Goal: Task Accomplishment & Management: Complete application form

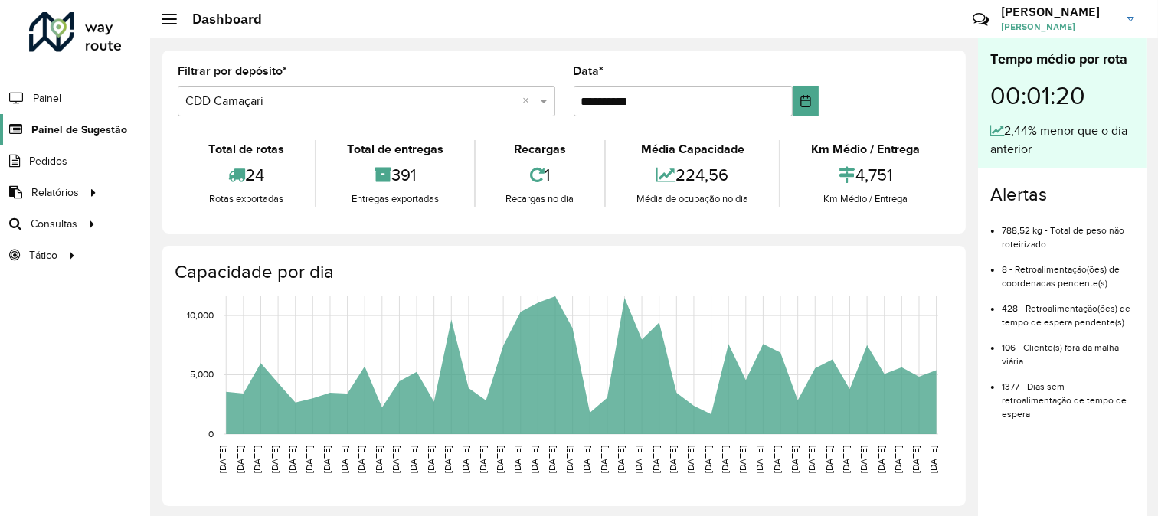
click at [70, 128] on span "Painel de Sugestão" at bounding box center [79, 130] width 96 height 16
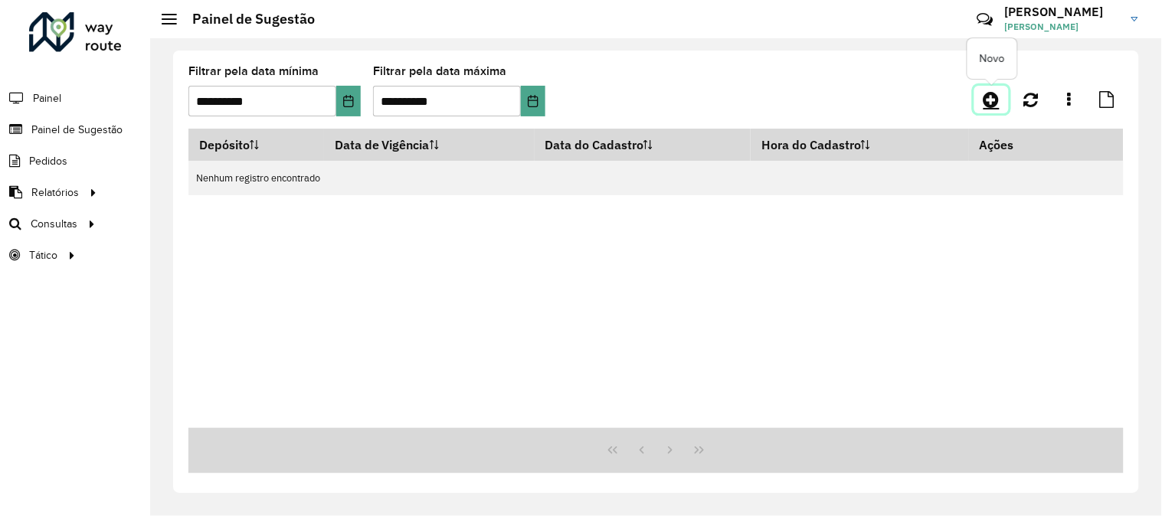
click at [1000, 100] on icon at bounding box center [992, 99] width 16 height 18
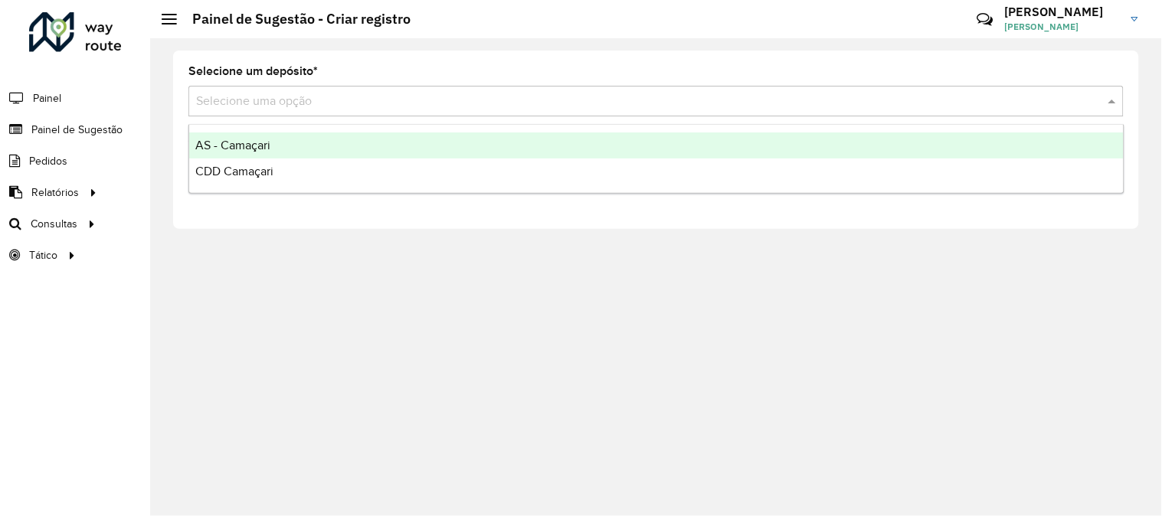
click at [286, 110] on div "Selecione uma opção" at bounding box center [656, 101] width 936 height 31
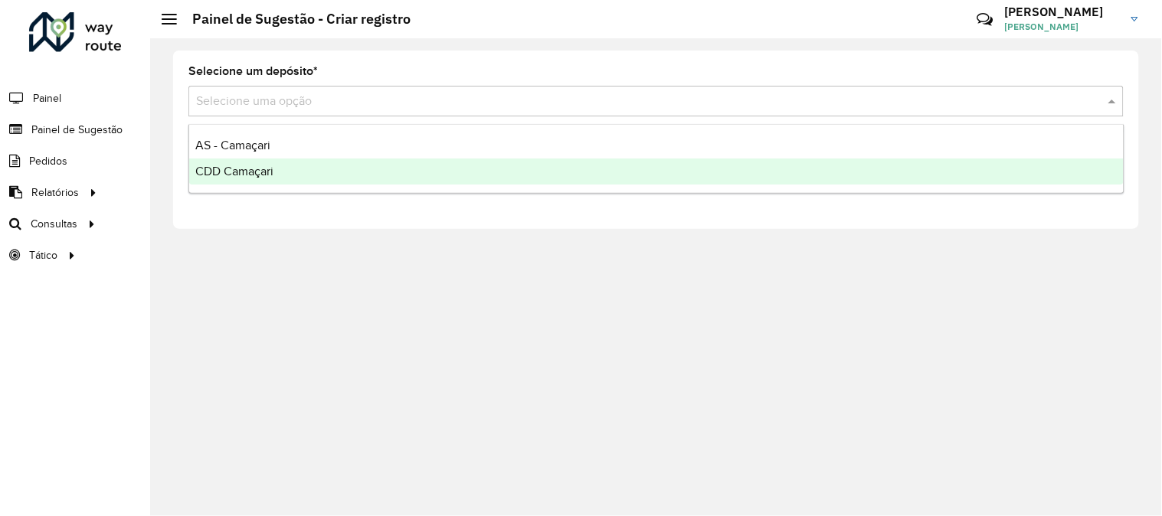
click at [249, 169] on span "CDD Camaçari" at bounding box center [234, 171] width 78 height 13
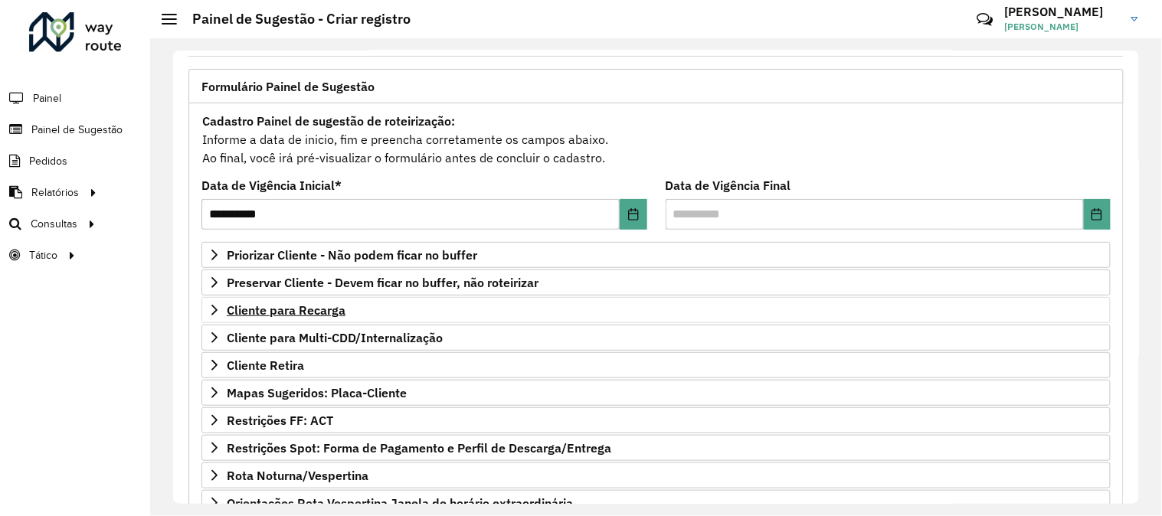
scroll to position [170, 0]
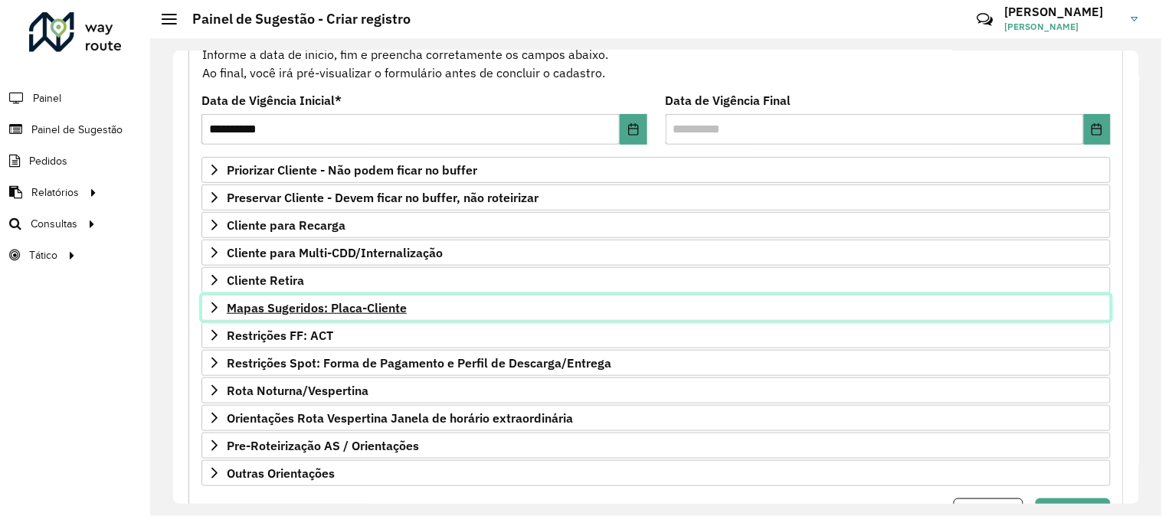
click at [361, 313] on span "Mapas Sugeridos: Placa-Cliente" at bounding box center [317, 308] width 180 height 12
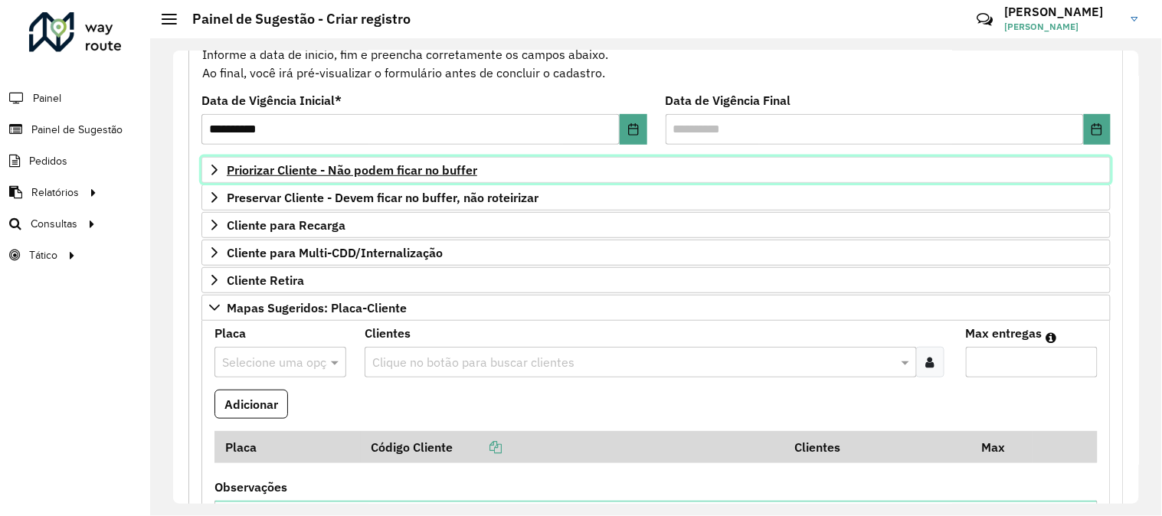
click at [342, 171] on span "Priorizar Cliente - Não podem ficar no buffer" at bounding box center [352, 170] width 251 height 12
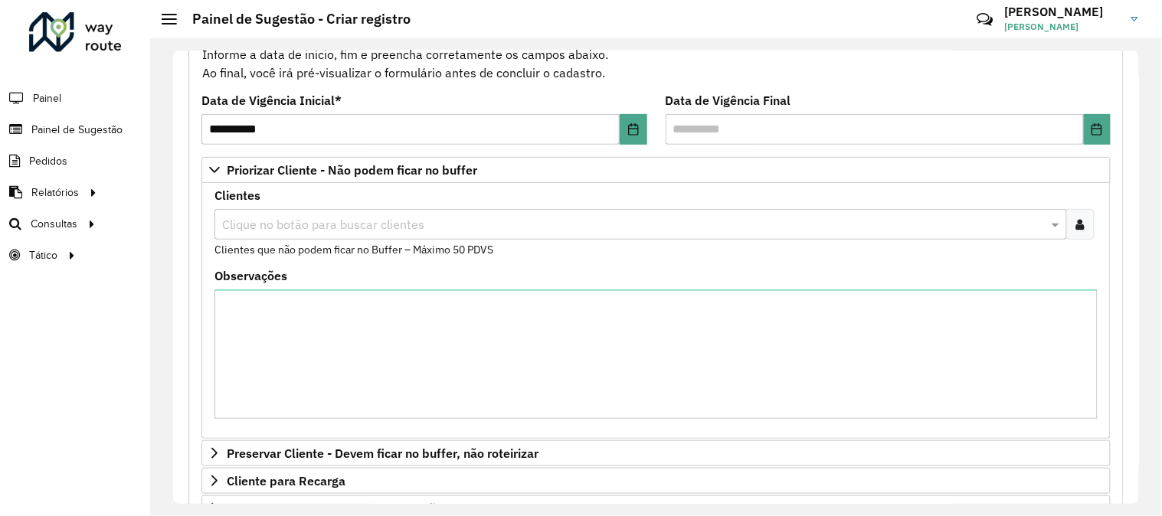
click at [1067, 219] on div at bounding box center [1081, 224] width 28 height 31
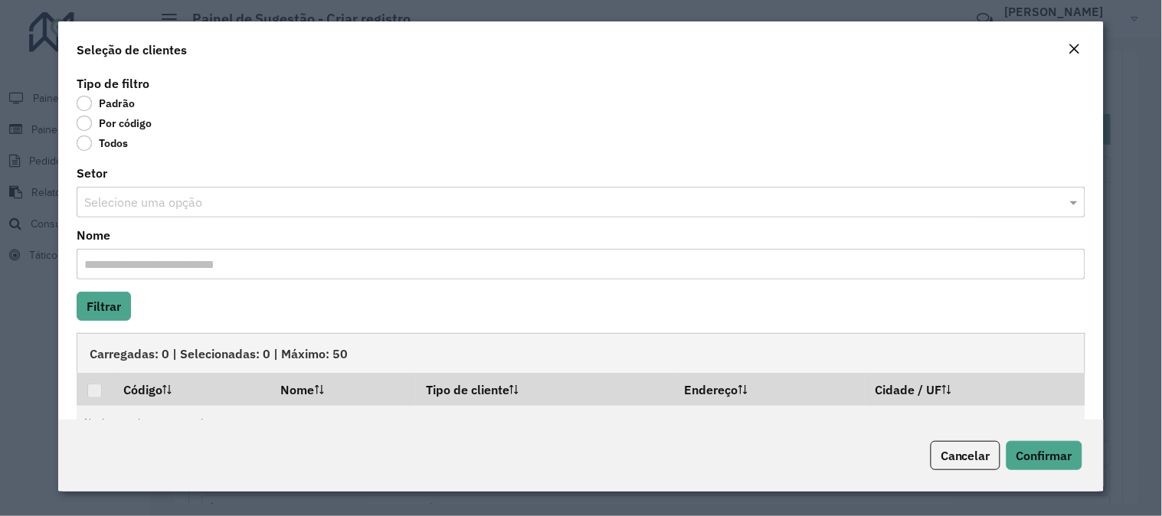
click at [87, 118] on label "Por código" at bounding box center [114, 123] width 75 height 15
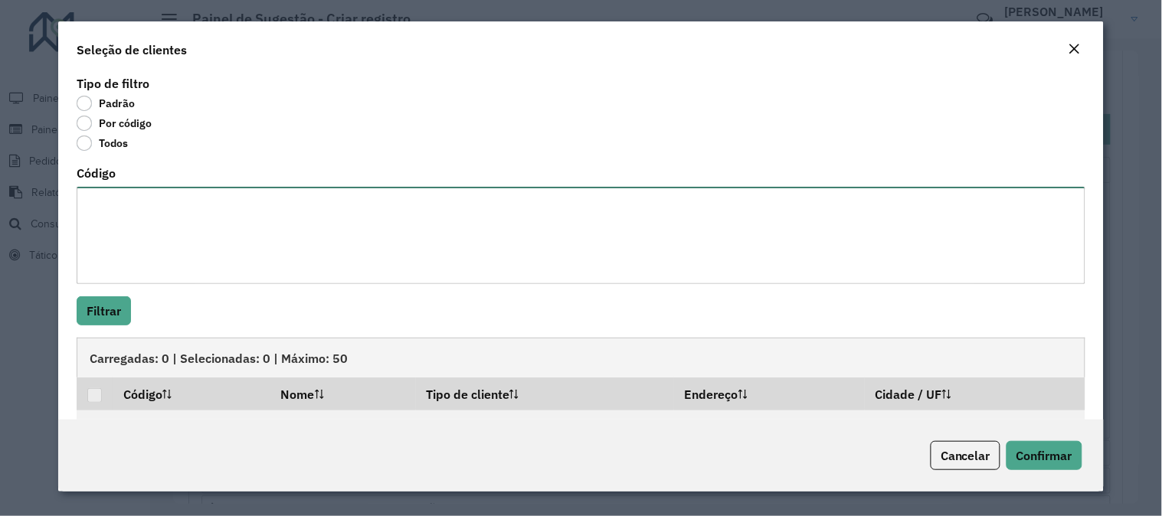
click at [156, 226] on textarea "Código" at bounding box center [581, 235] width 1009 height 97
paste textarea "******** ******** ******** ******** ******** ******** ******** ******** *******…"
type textarea "******** ******** ******** ******** ******** ******** ******** ******** *******…"
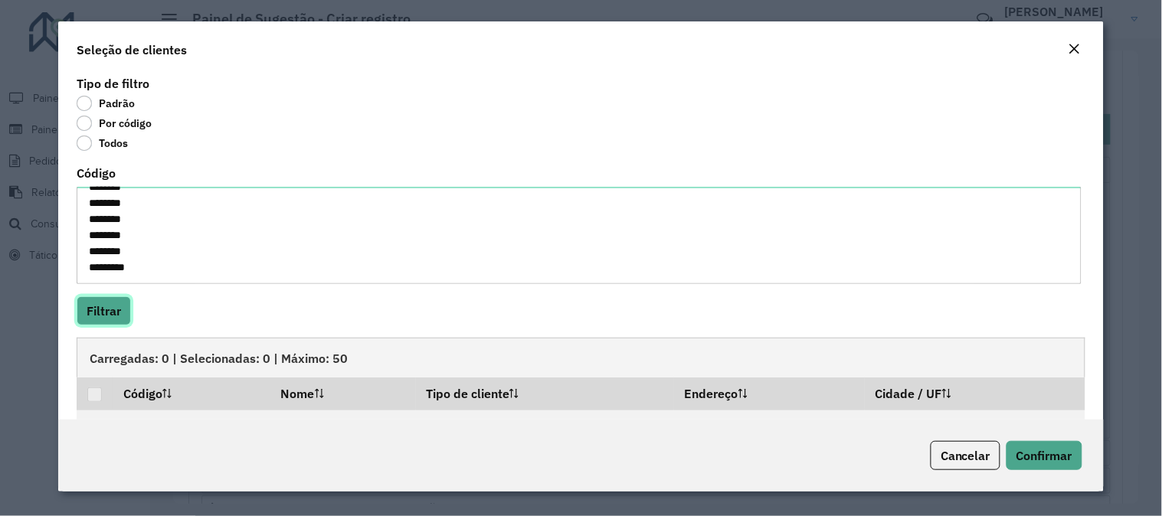
click at [96, 303] on button "Filtrar" at bounding box center [104, 311] width 54 height 29
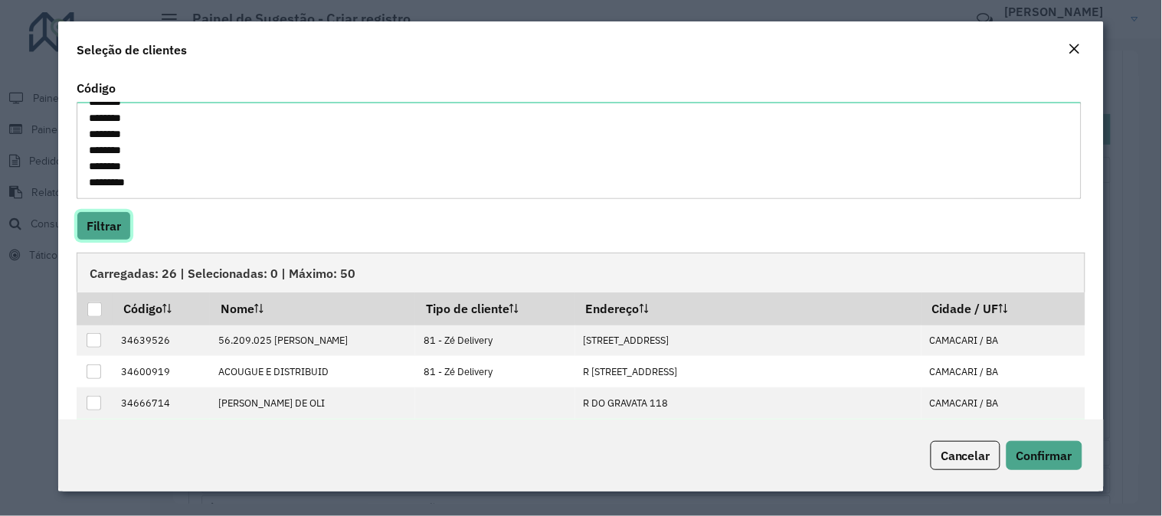
scroll to position [212, 0]
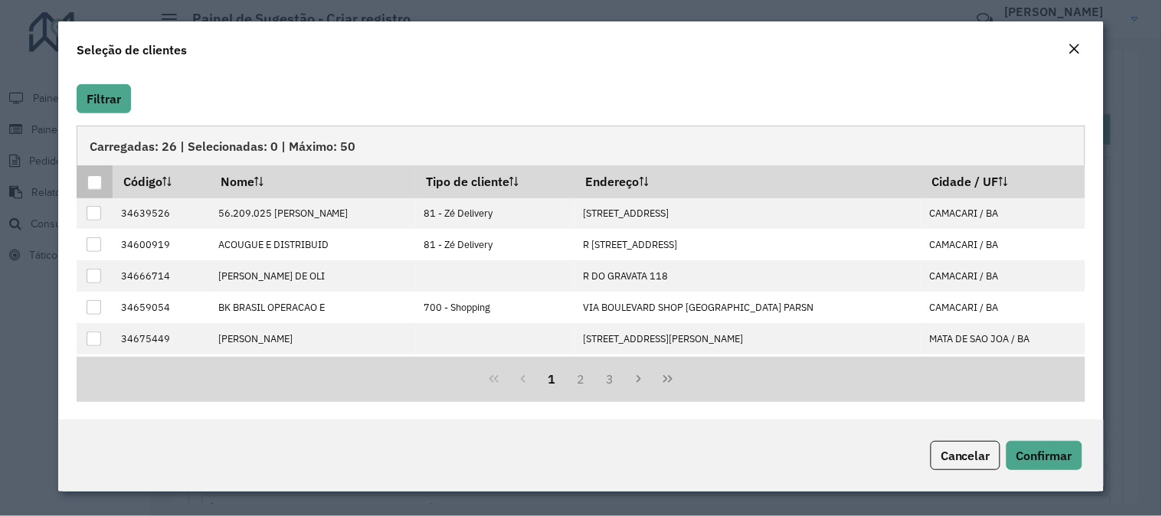
click at [98, 178] on div at bounding box center [94, 182] width 15 height 15
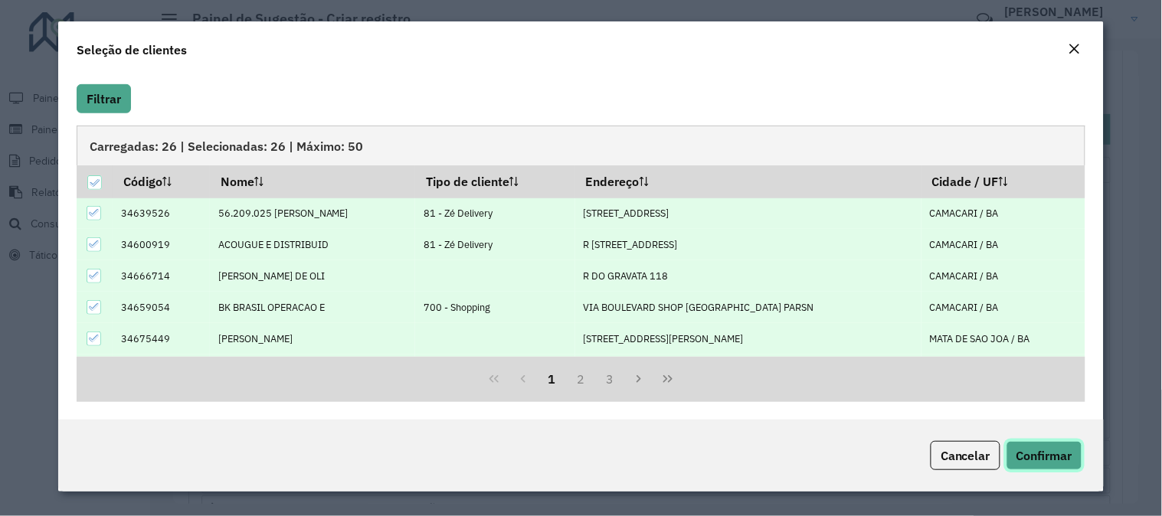
click at [1020, 453] on span "Confirmar" at bounding box center [1045, 455] width 56 height 15
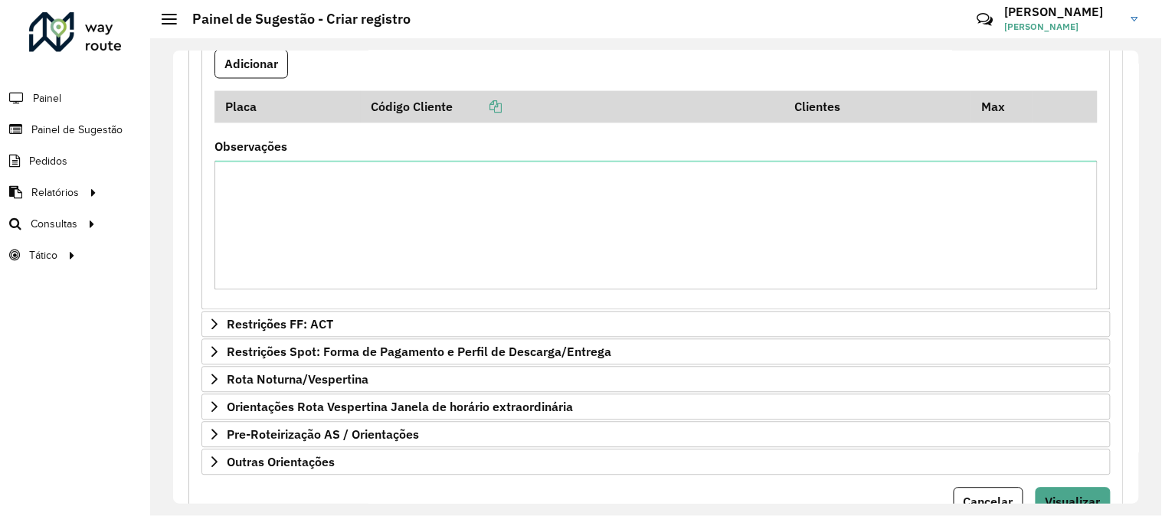
scroll to position [836, 0]
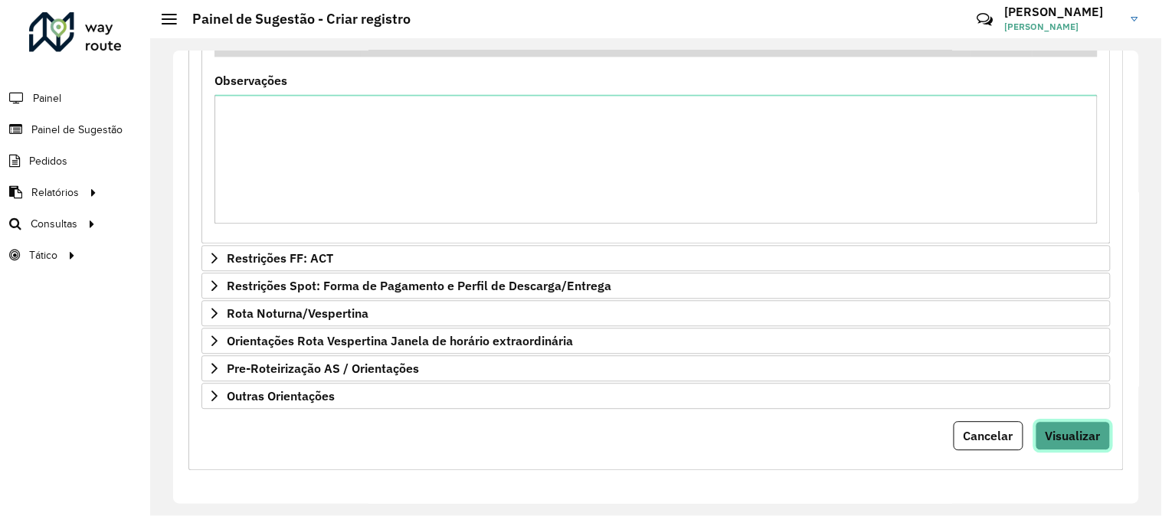
click at [1081, 441] on span "Visualizar" at bounding box center [1073, 435] width 55 height 15
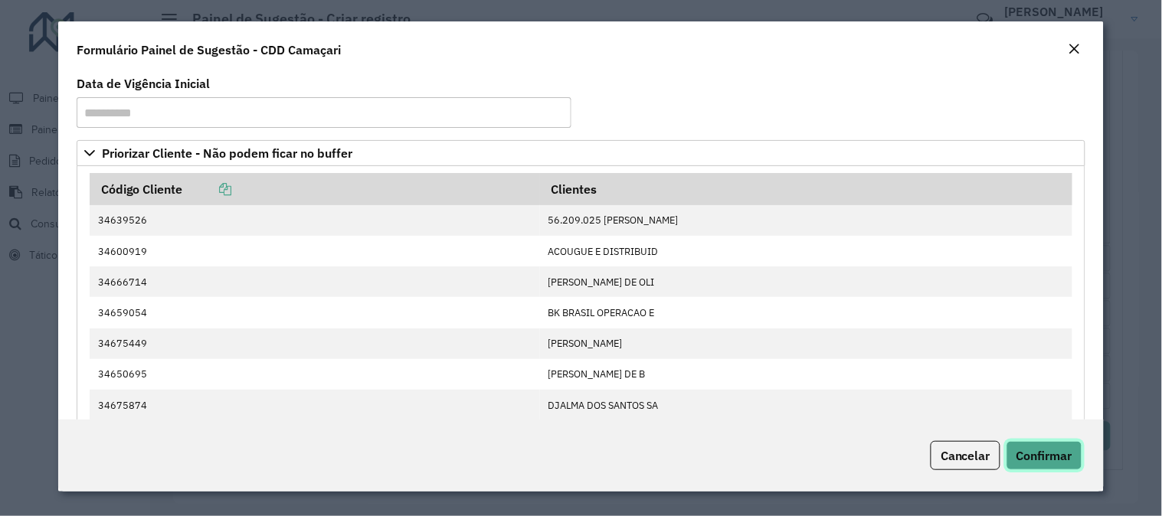
click at [1034, 448] on span "Confirmar" at bounding box center [1045, 455] width 56 height 15
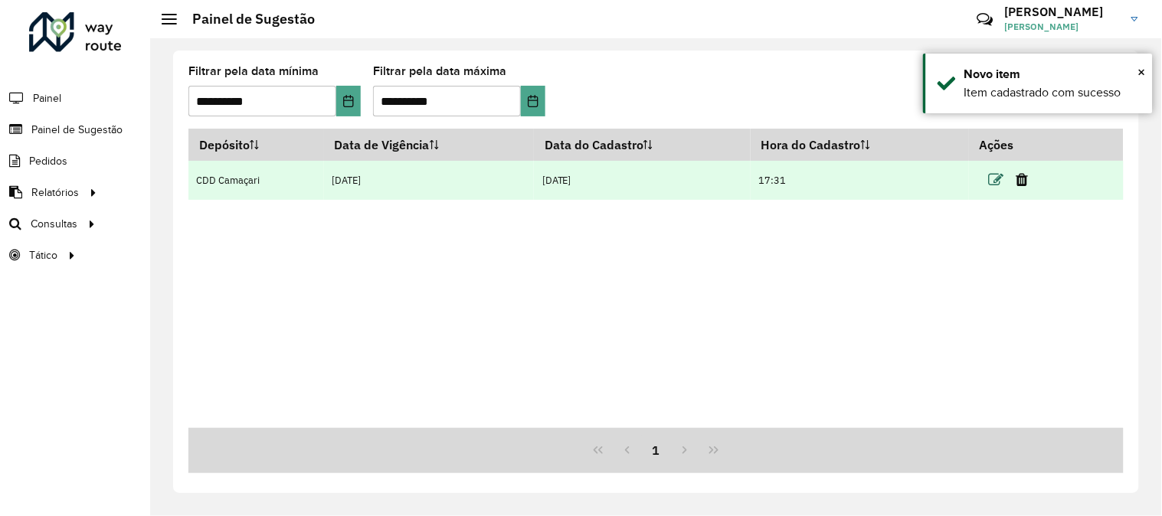
click at [998, 176] on icon at bounding box center [996, 179] width 15 height 15
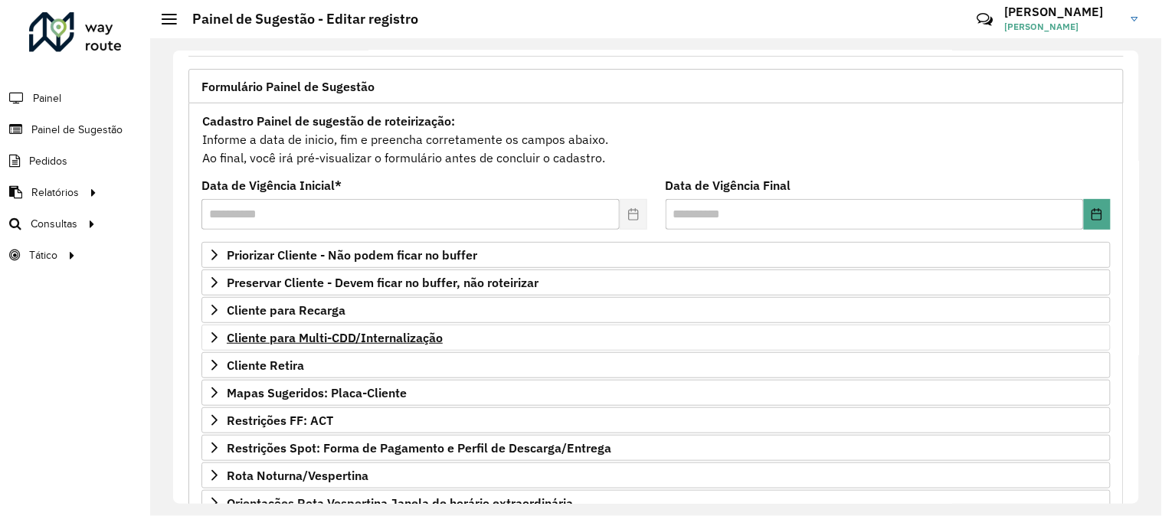
scroll to position [170, 0]
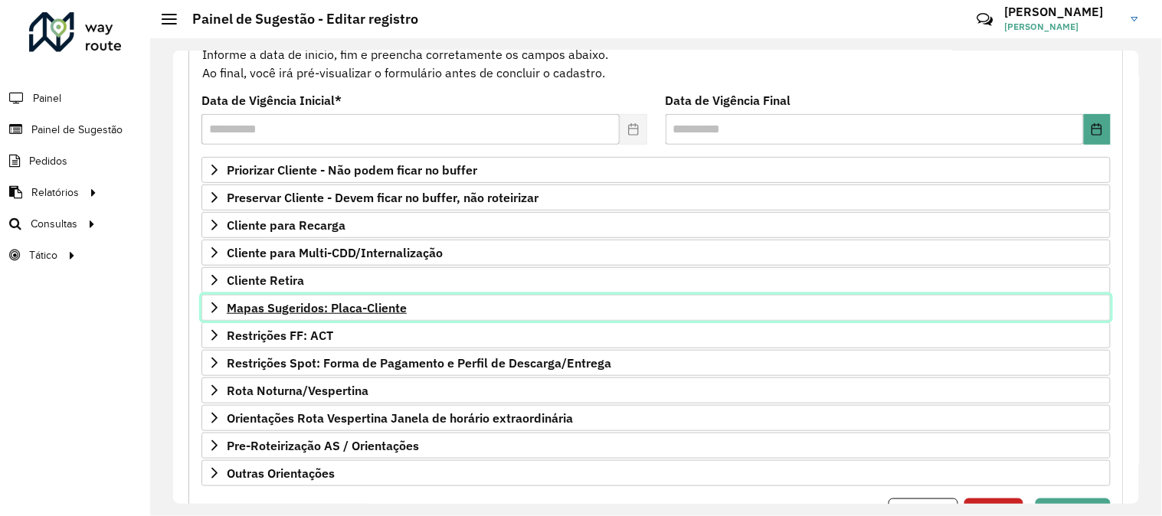
click at [366, 311] on span "Mapas Sugeridos: Placa-Cliente" at bounding box center [317, 308] width 180 height 12
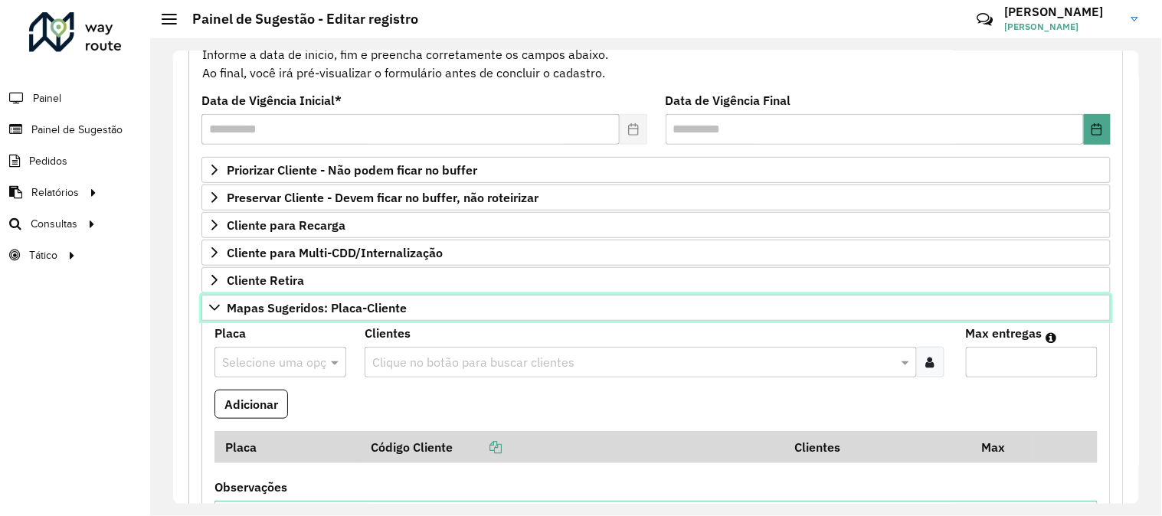
scroll to position [255, 0]
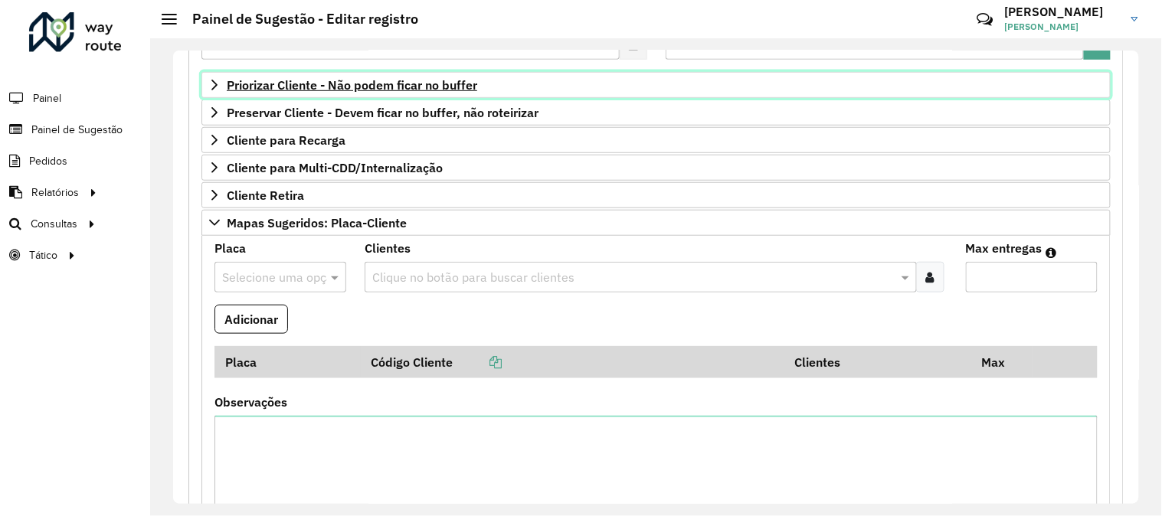
click at [414, 85] on span "Priorizar Cliente - Não podem ficar no buffer" at bounding box center [352, 85] width 251 height 12
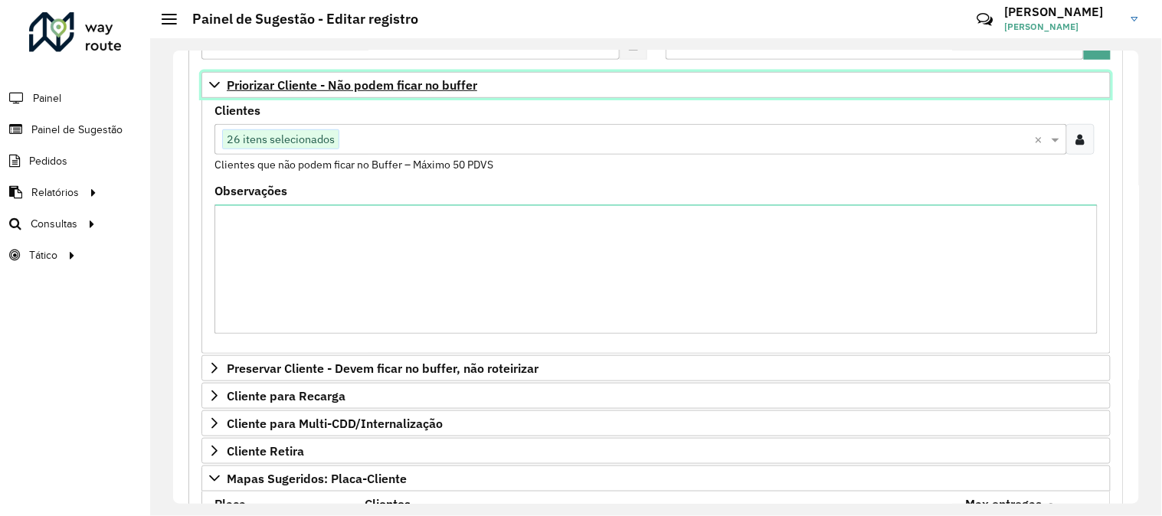
click at [414, 85] on span "Priorizar Cliente - Não podem ficar no buffer" at bounding box center [352, 85] width 251 height 12
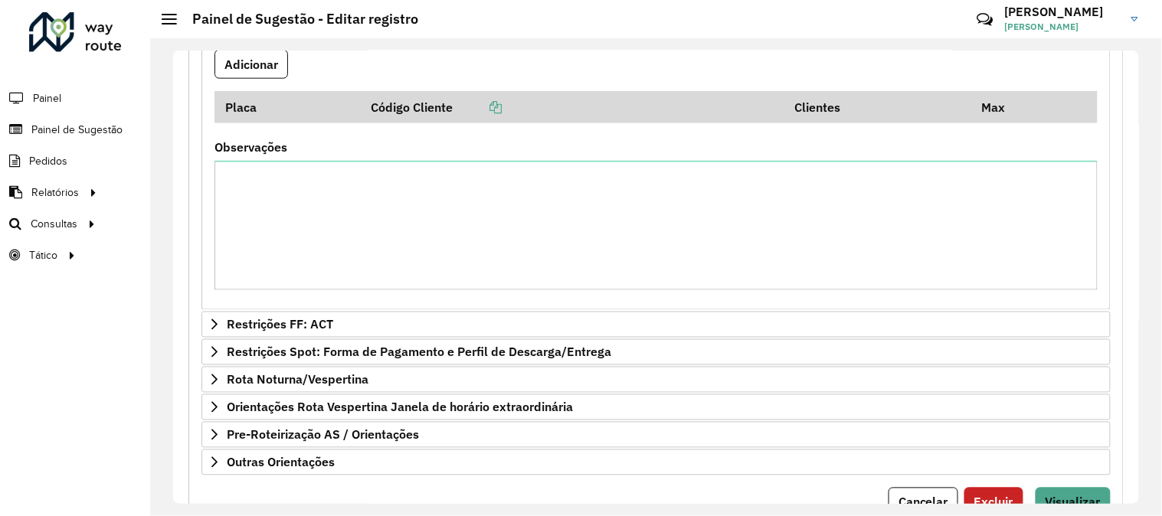
scroll to position [340, 0]
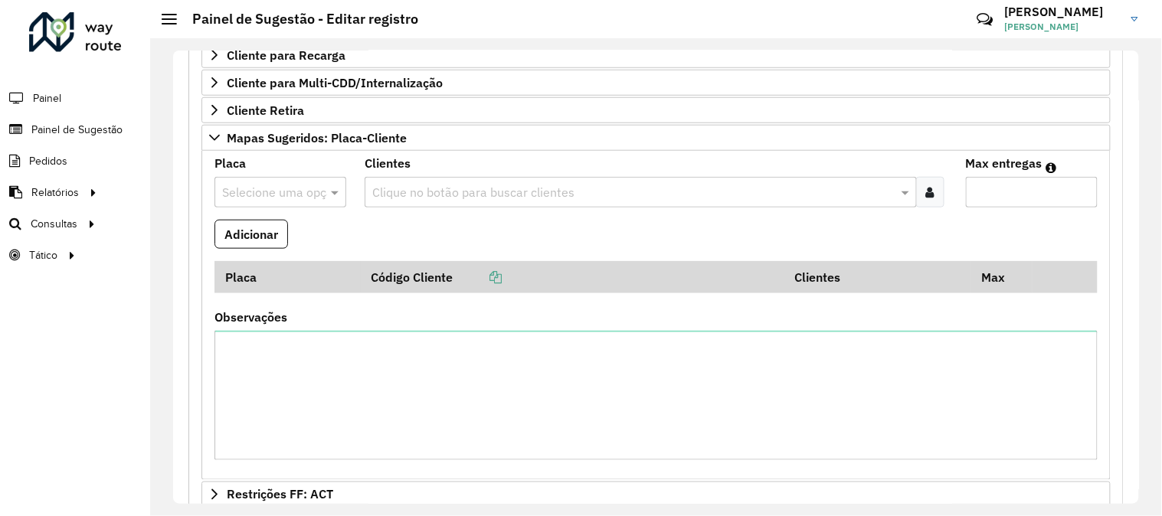
click at [264, 195] on input "text" at bounding box center [265, 193] width 86 height 18
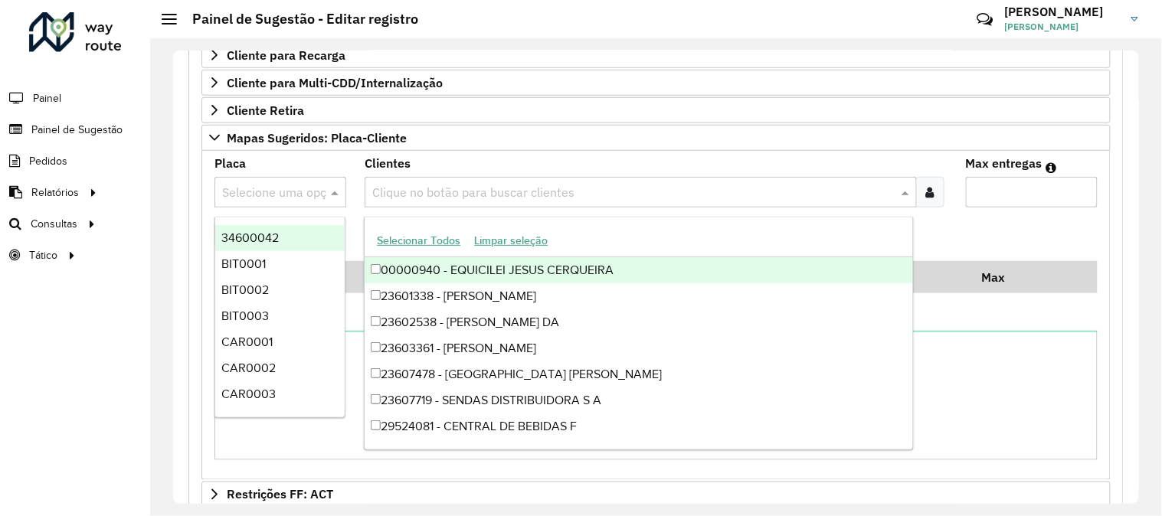
click at [496, 193] on input "text" at bounding box center [633, 193] width 529 height 18
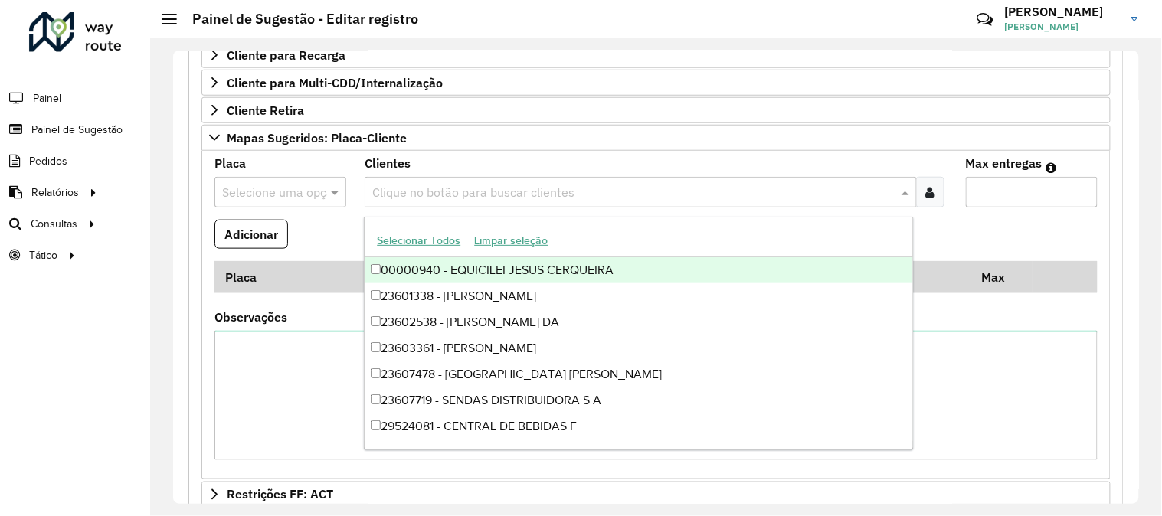
paste input "*****"
type input "*****"
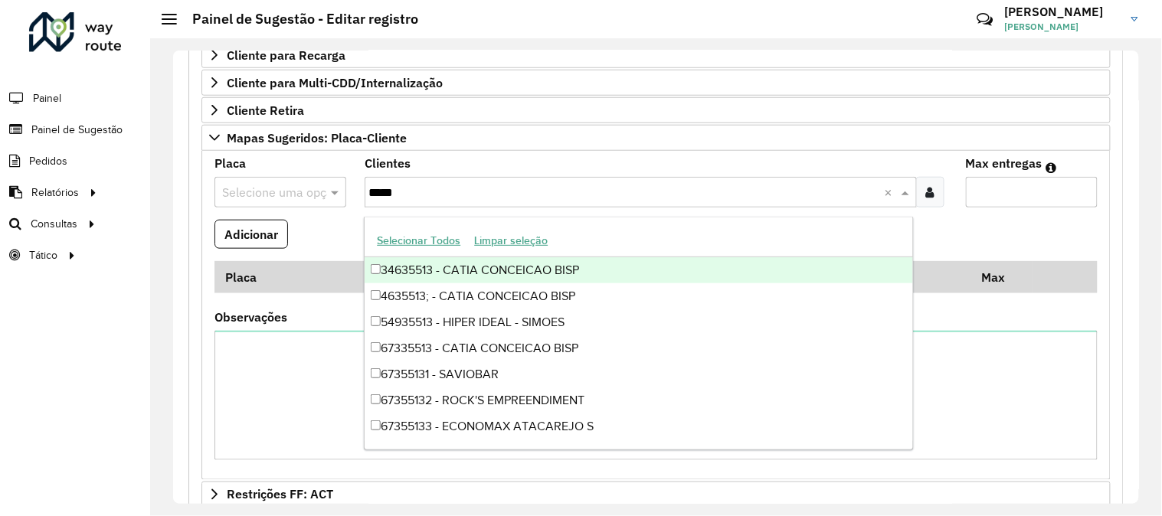
click at [404, 273] on div "34635513 - CATIA CONCEICAO BISP" at bounding box center [639, 270] width 548 height 26
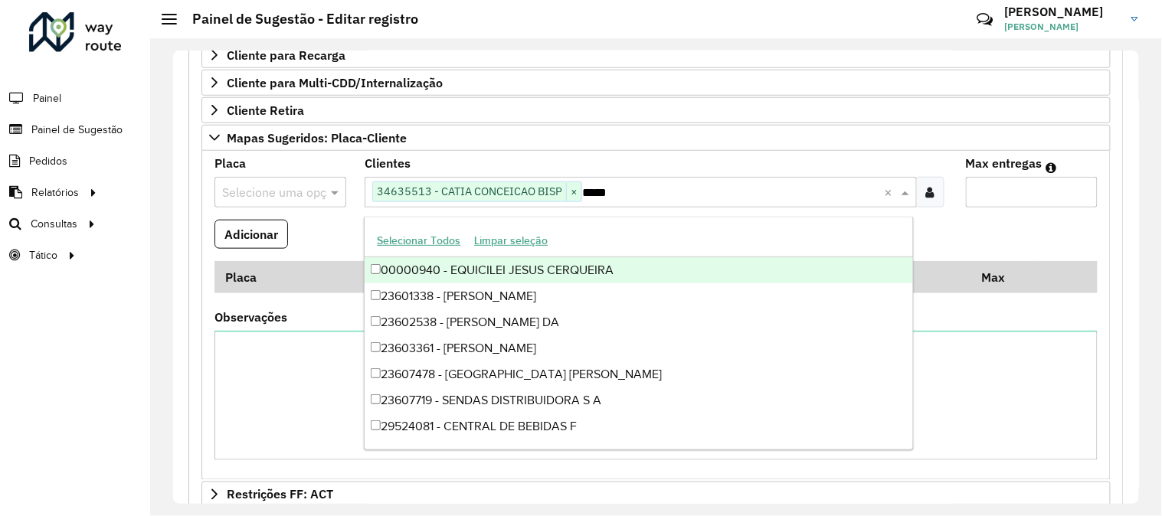
click at [984, 188] on input "Max entregas" at bounding box center [1032, 192] width 132 height 31
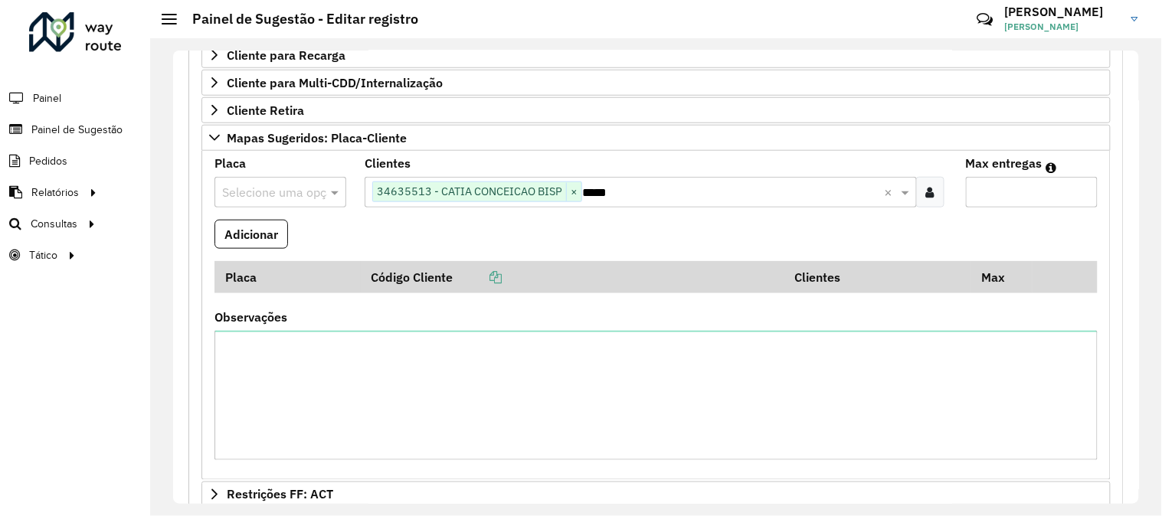
type input "*"
click at [279, 193] on input "text" at bounding box center [265, 193] width 86 height 18
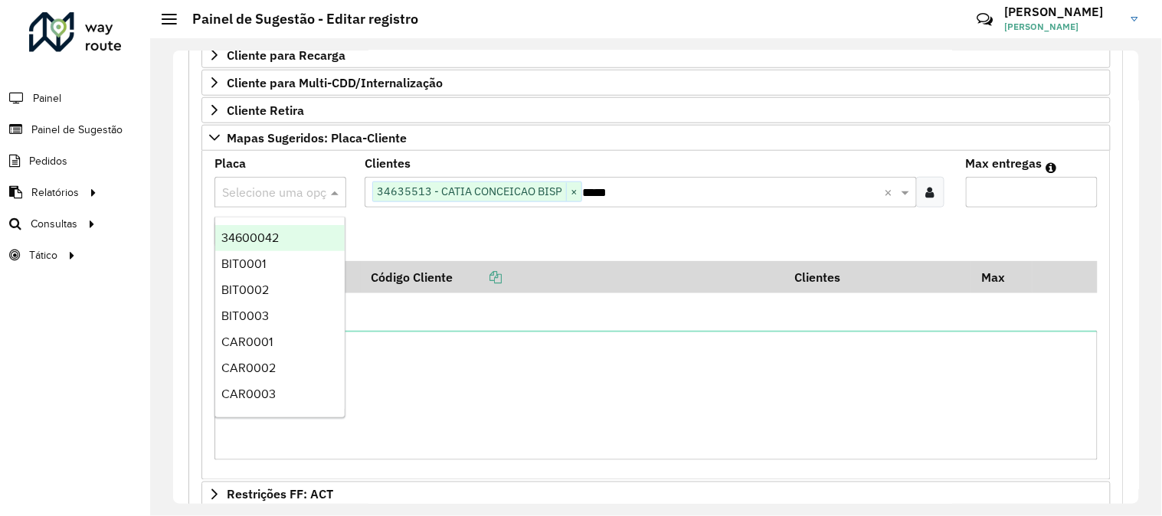
paste input "*******"
type input "*******"
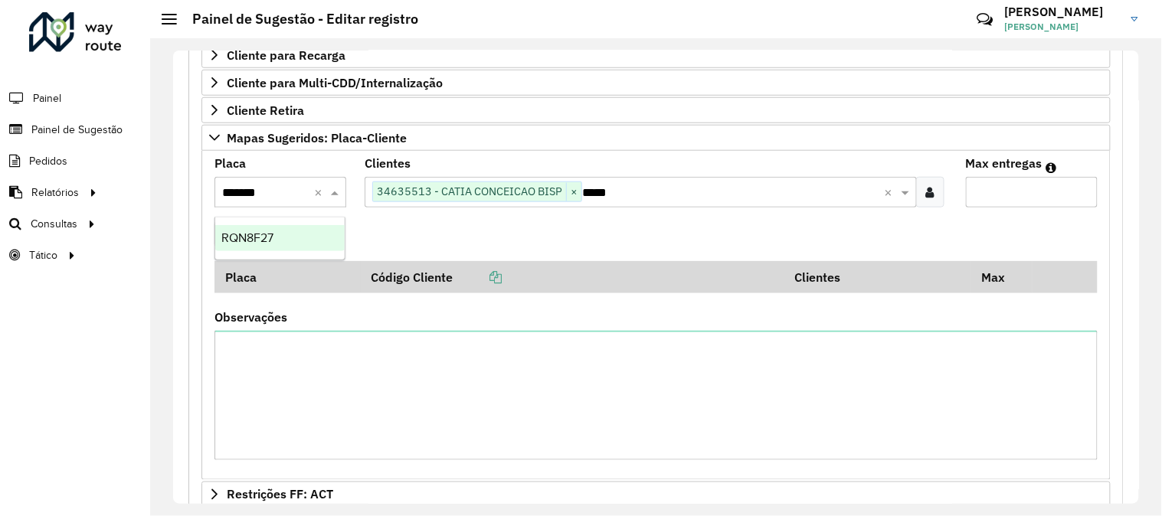
click at [281, 236] on div "RQN8F27" at bounding box center [279, 238] width 129 height 26
click at [276, 239] on button "Adicionar" at bounding box center [252, 234] width 74 height 29
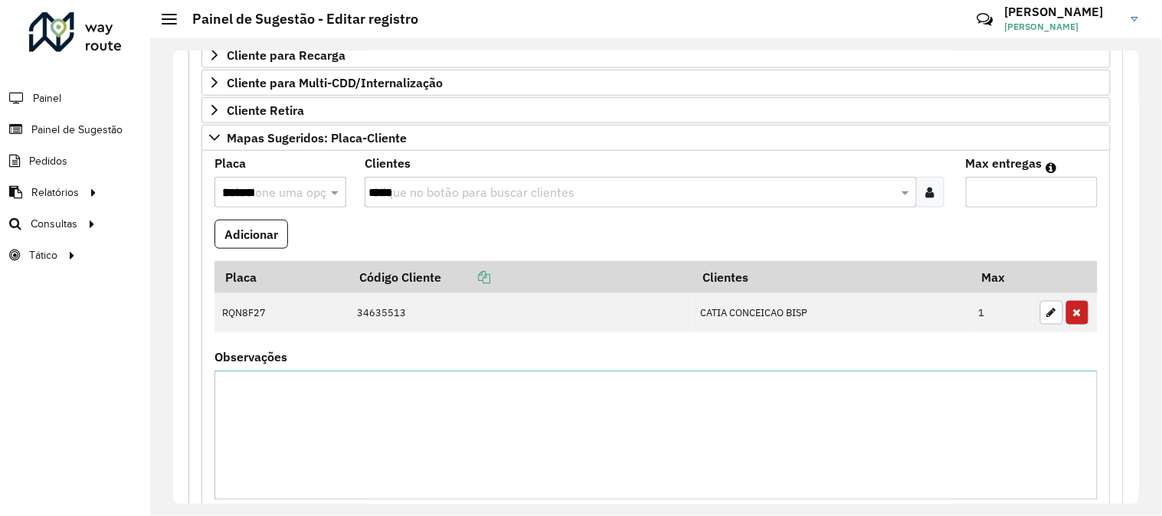
click at [297, 192] on input "*******" at bounding box center [265, 193] width 86 height 18
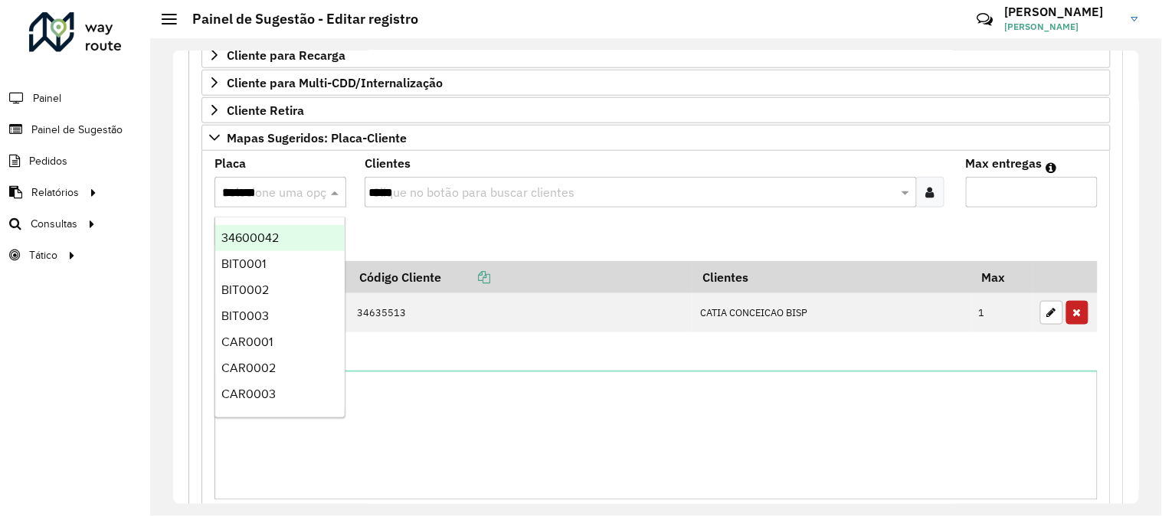
click at [479, 196] on input "*****" at bounding box center [633, 193] width 529 height 18
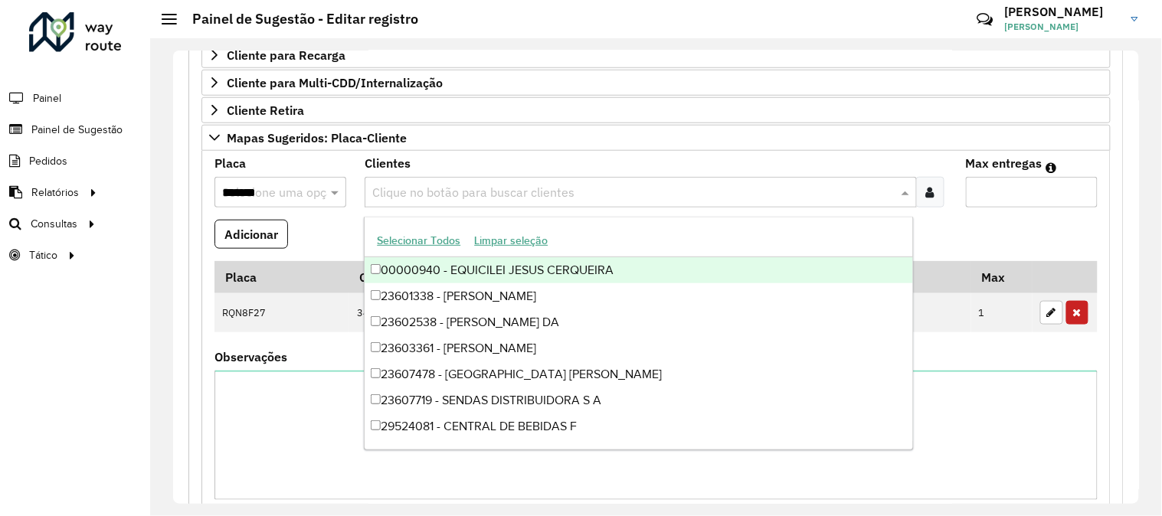
paste input "*****"
type input "*****"
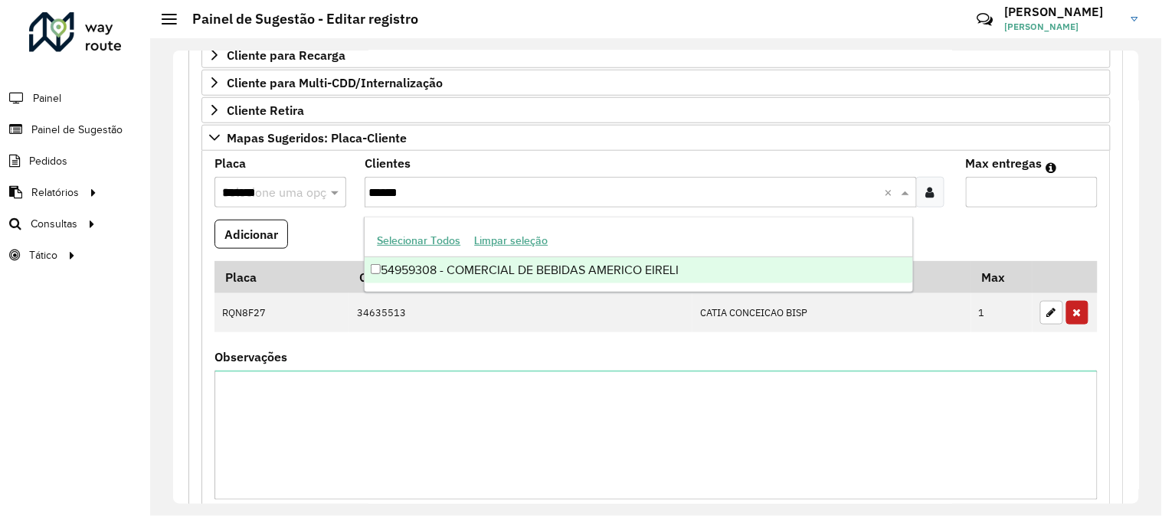
click at [426, 269] on div "54959308 - COMERCIAL DE BEBIDAS AMERICO EIRELI" at bounding box center [639, 270] width 548 height 26
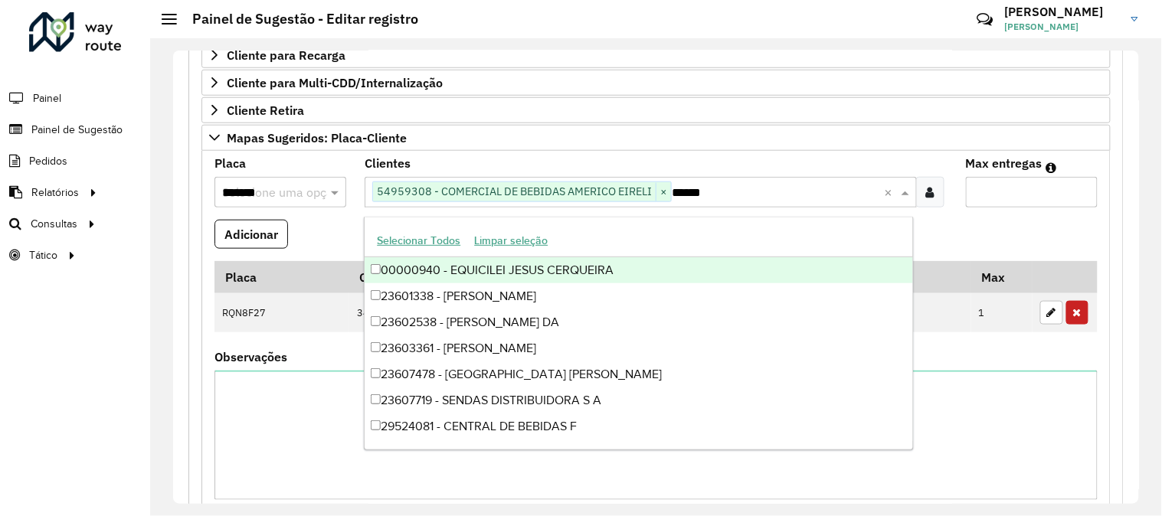
click at [1008, 195] on input "*" at bounding box center [1032, 192] width 132 height 31
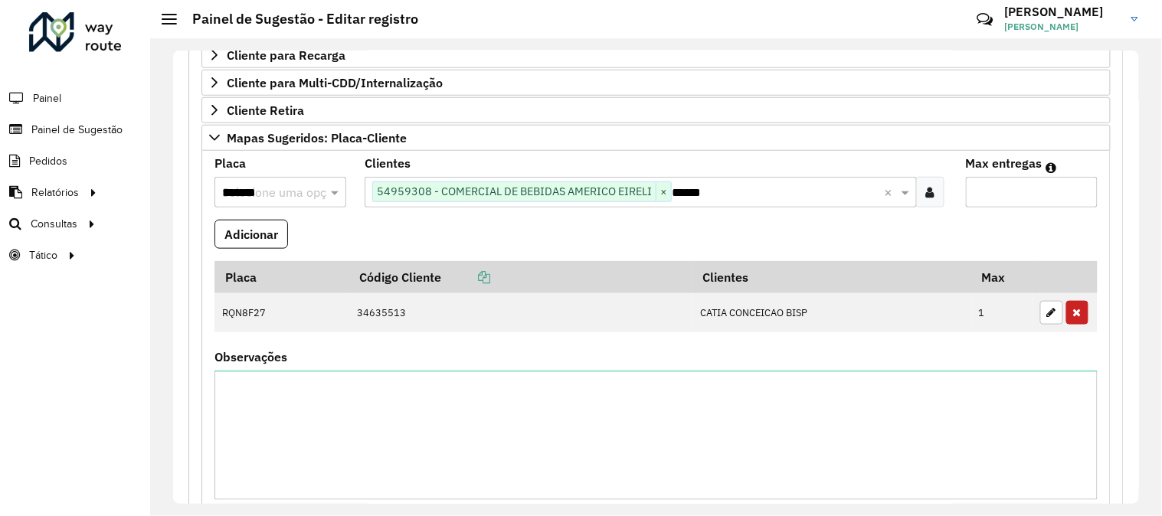
type input "*"
click at [300, 196] on input "*******" at bounding box center [265, 193] width 86 height 18
type input "*******"
click at [329, 243] on div "QRJ7E47" at bounding box center [279, 238] width 129 height 26
click at [248, 238] on button "Adicionar" at bounding box center [252, 234] width 74 height 29
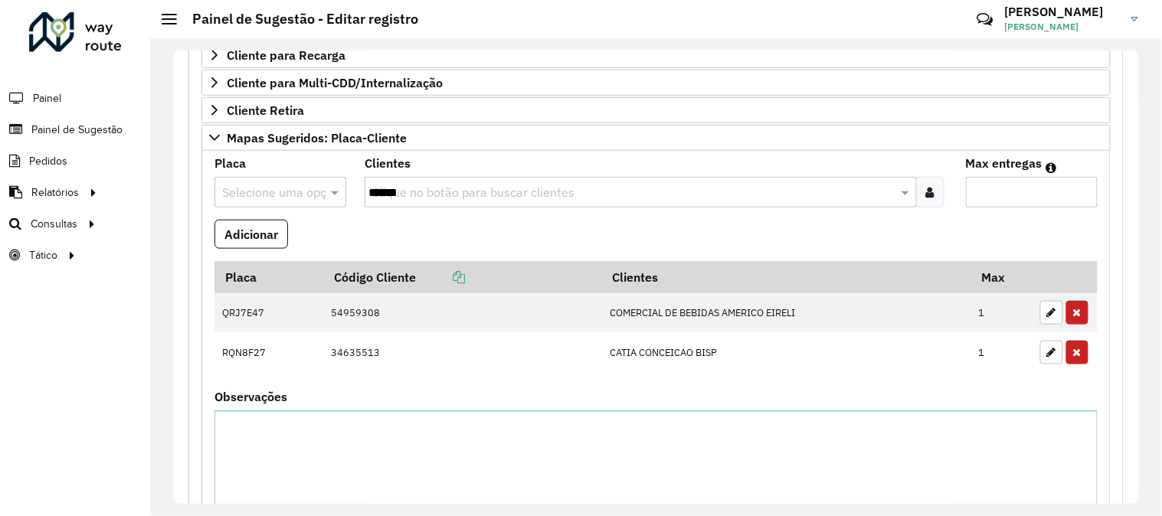
click at [284, 194] on input "text" at bounding box center [265, 193] width 86 height 18
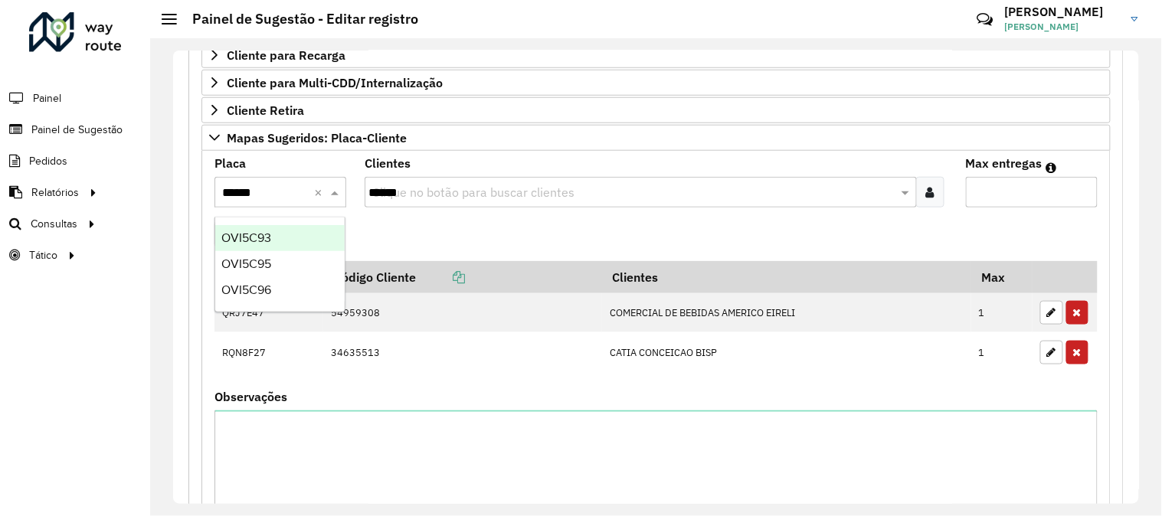
type input "*******"
click at [284, 240] on div "OVI5C93" at bounding box center [279, 238] width 129 height 26
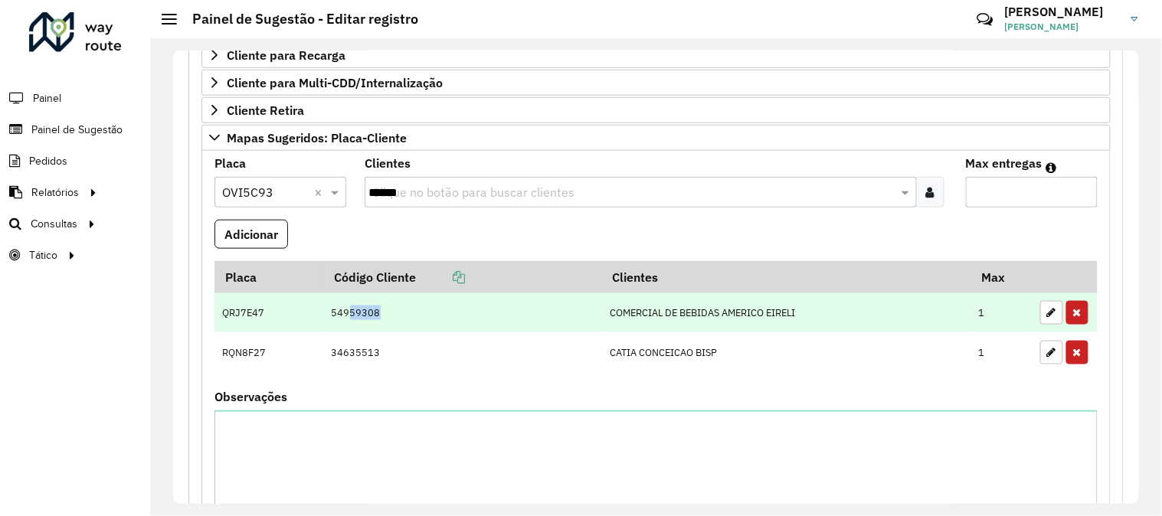
drag, startPoint x: 363, startPoint y: 322, endPoint x: 343, endPoint y: 317, distance: 20.4
click at [343, 317] on td "54959308" at bounding box center [462, 313] width 279 height 40
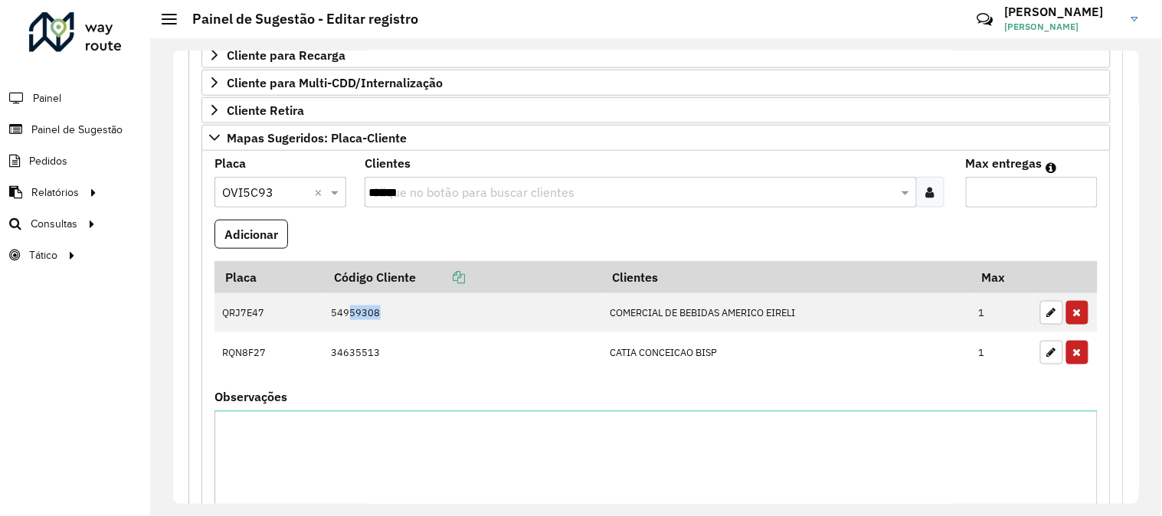
copy td "59308"
click at [408, 188] on input "*****" at bounding box center [633, 193] width 529 height 18
paste input "*****"
type input "*****"
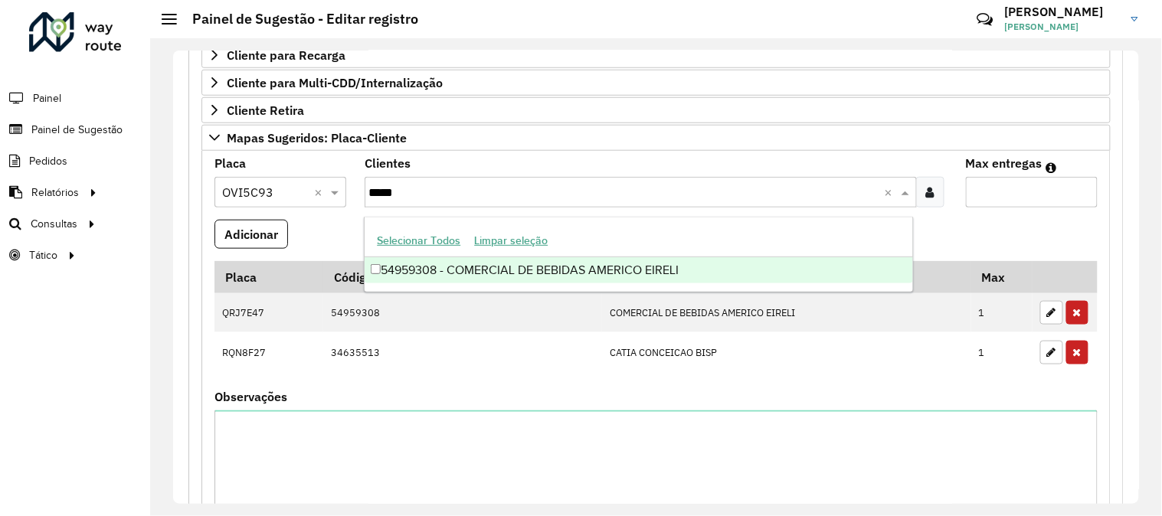
click at [445, 263] on div "54959308 - COMERCIAL DE BEBIDAS AMERICO EIRELI" at bounding box center [639, 270] width 548 height 26
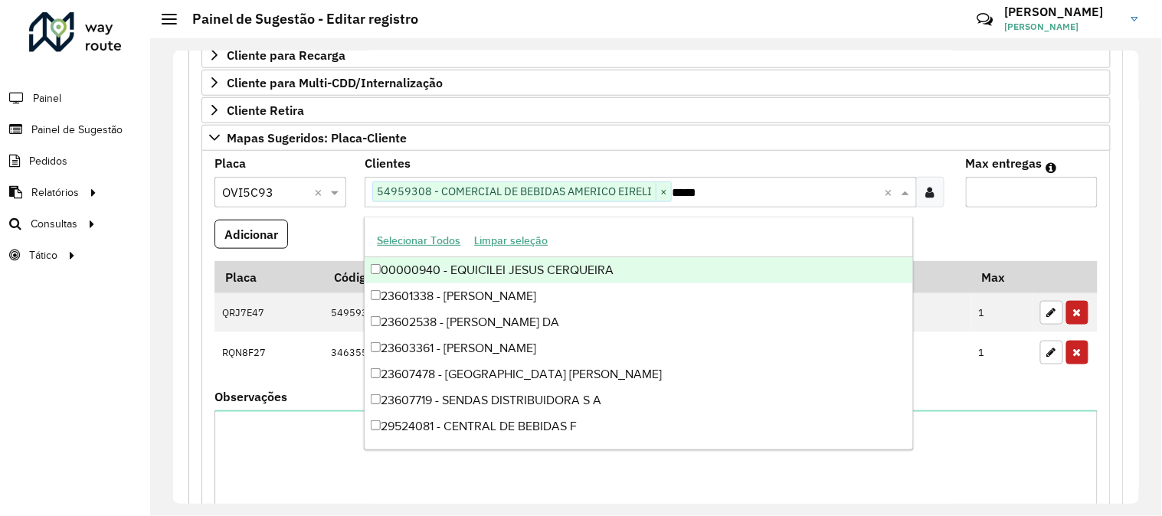
click at [1004, 188] on input "*" at bounding box center [1032, 192] width 132 height 31
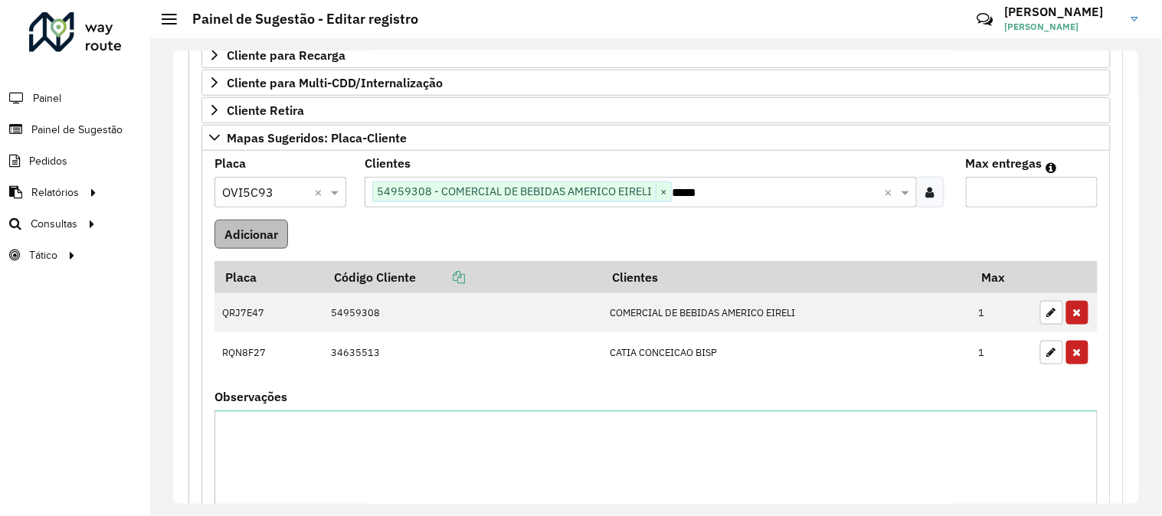
type input "*"
click at [251, 234] on button "Adicionar" at bounding box center [252, 234] width 74 height 29
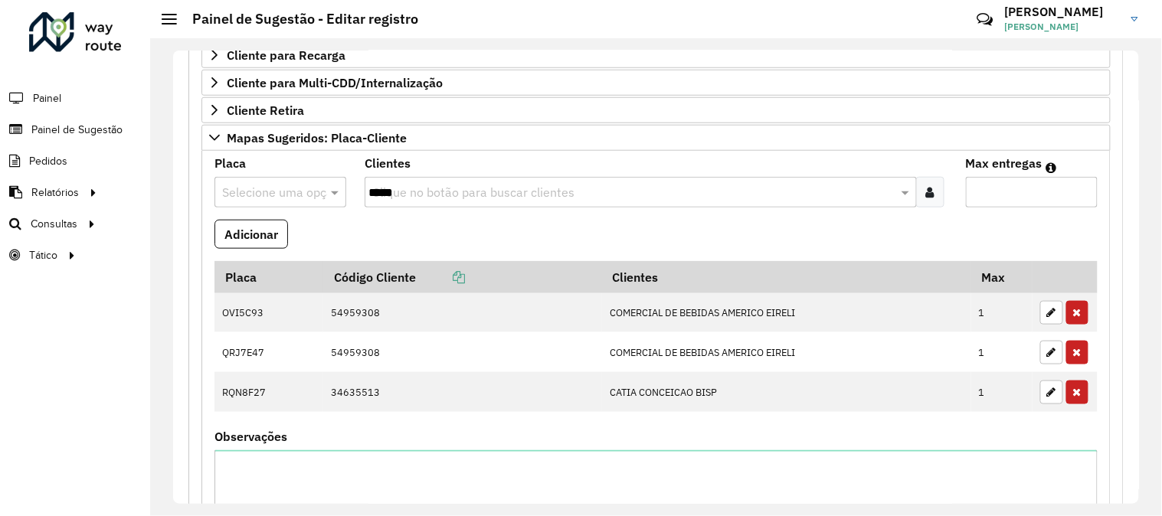
scroll to position [700, 0]
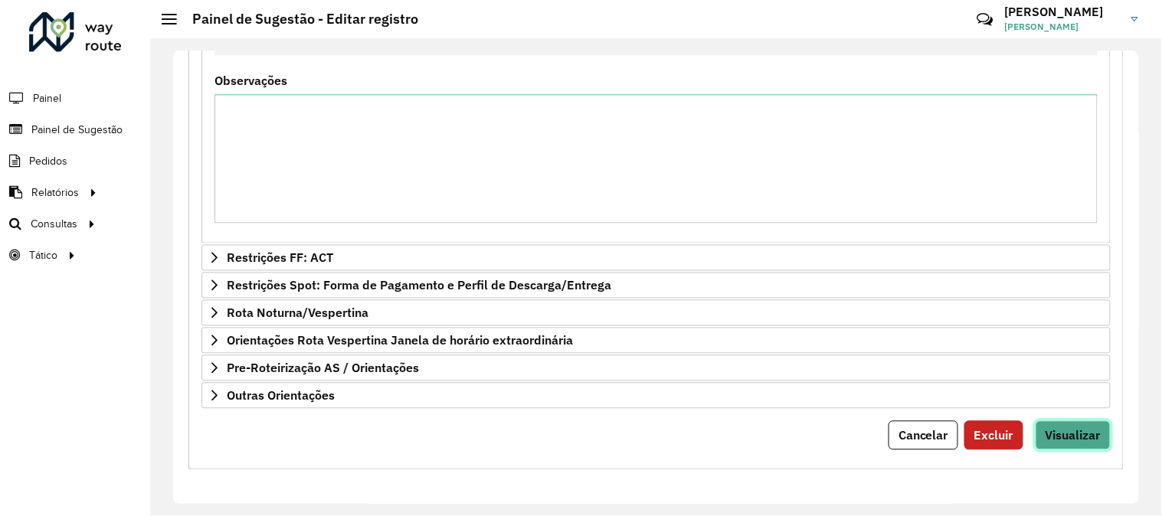
click at [1063, 429] on span "Visualizar" at bounding box center [1073, 435] width 55 height 15
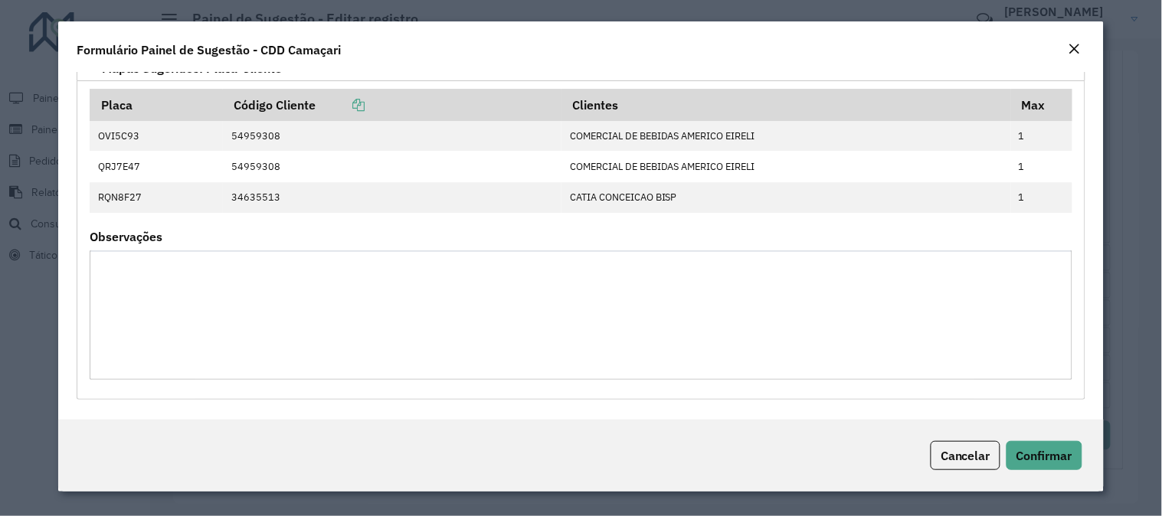
scroll to position [972, 0]
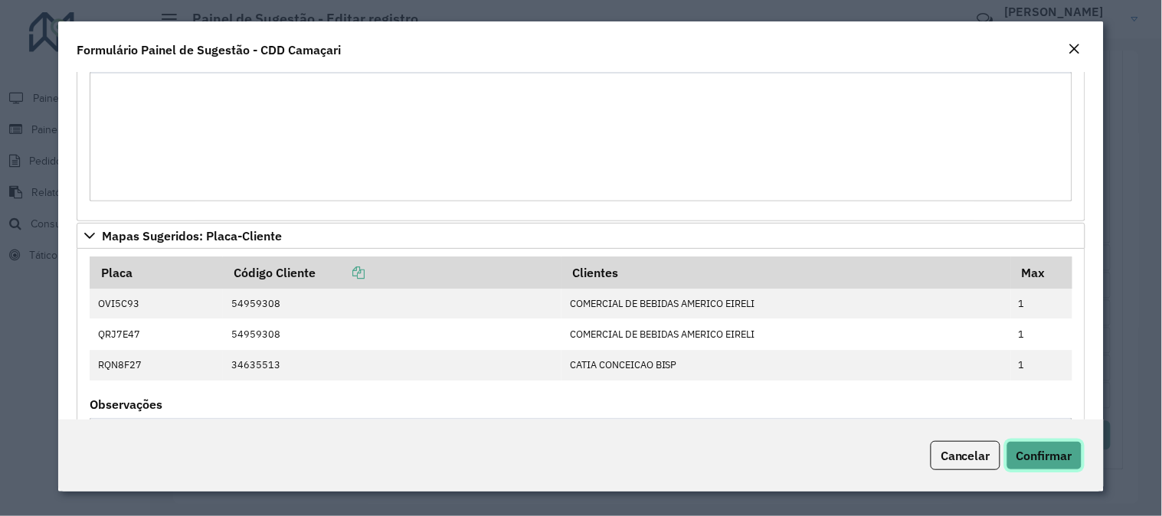
click at [1032, 456] on span "Confirmar" at bounding box center [1045, 455] width 56 height 15
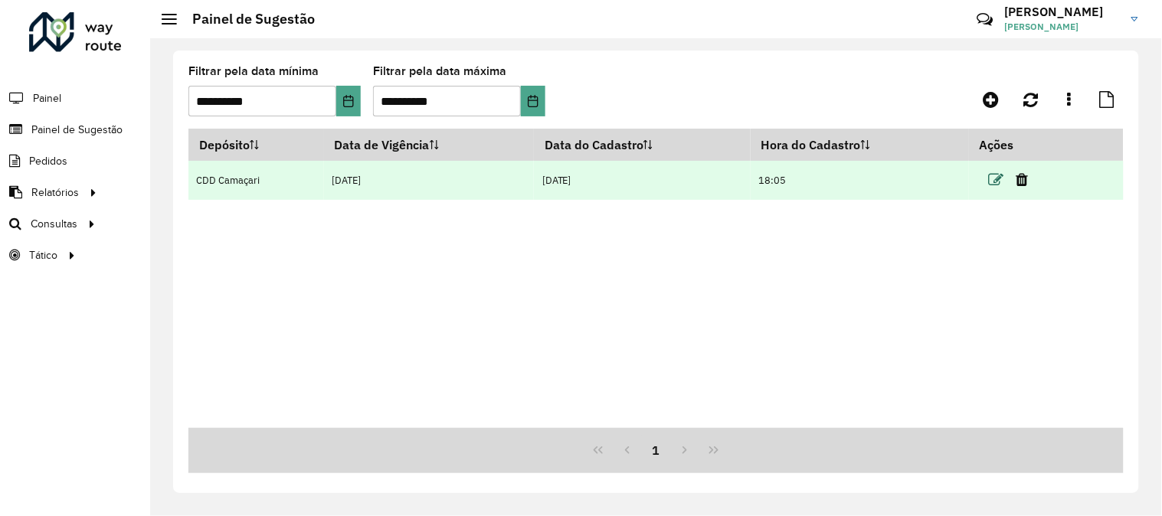
click at [998, 179] on icon at bounding box center [996, 179] width 15 height 15
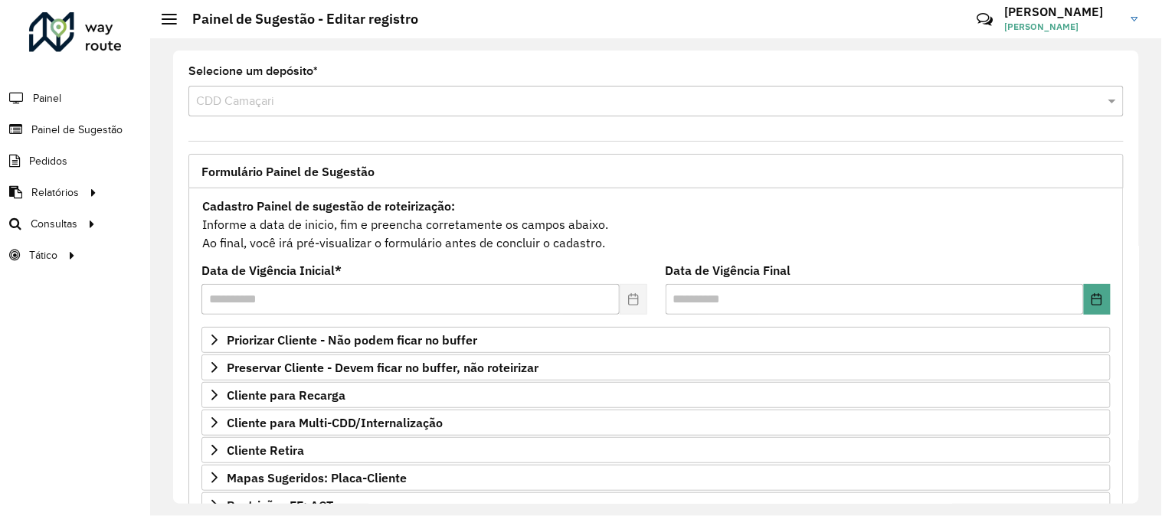
scroll to position [249, 0]
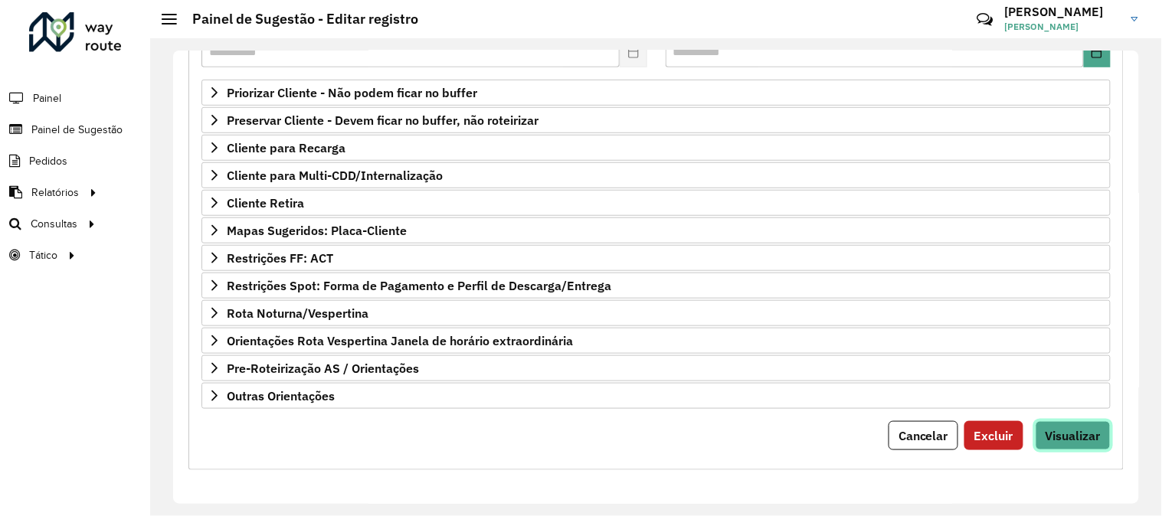
click at [1073, 432] on span "Visualizar" at bounding box center [1073, 435] width 55 height 15
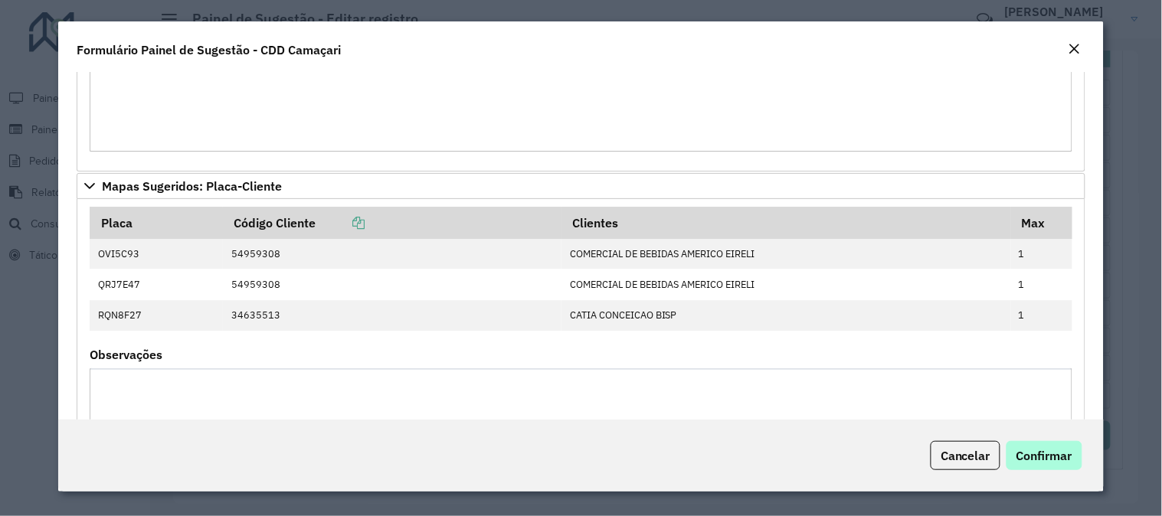
scroll to position [1142, 0]
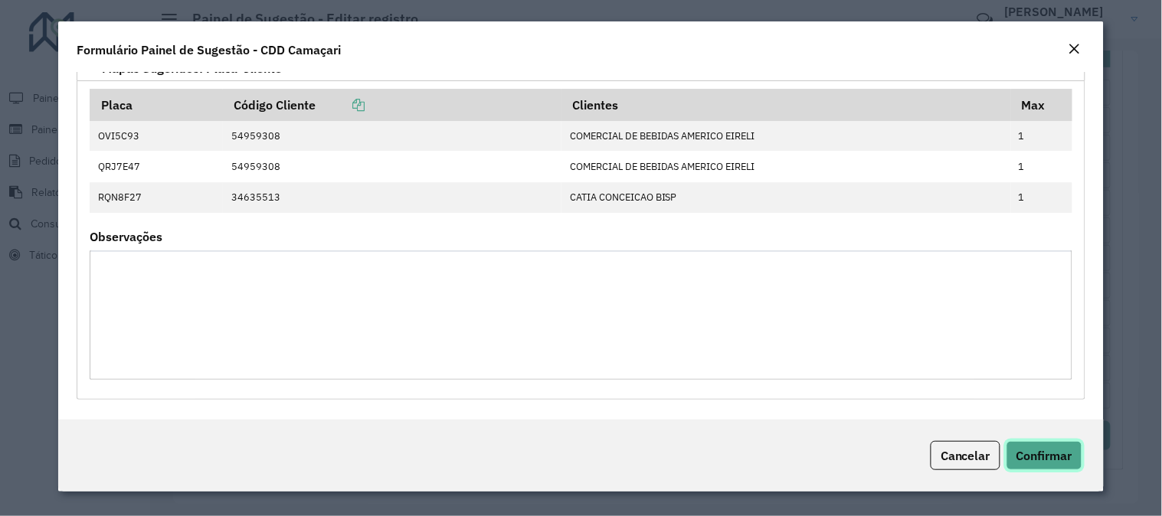
click at [1039, 460] on span "Confirmar" at bounding box center [1045, 455] width 56 height 15
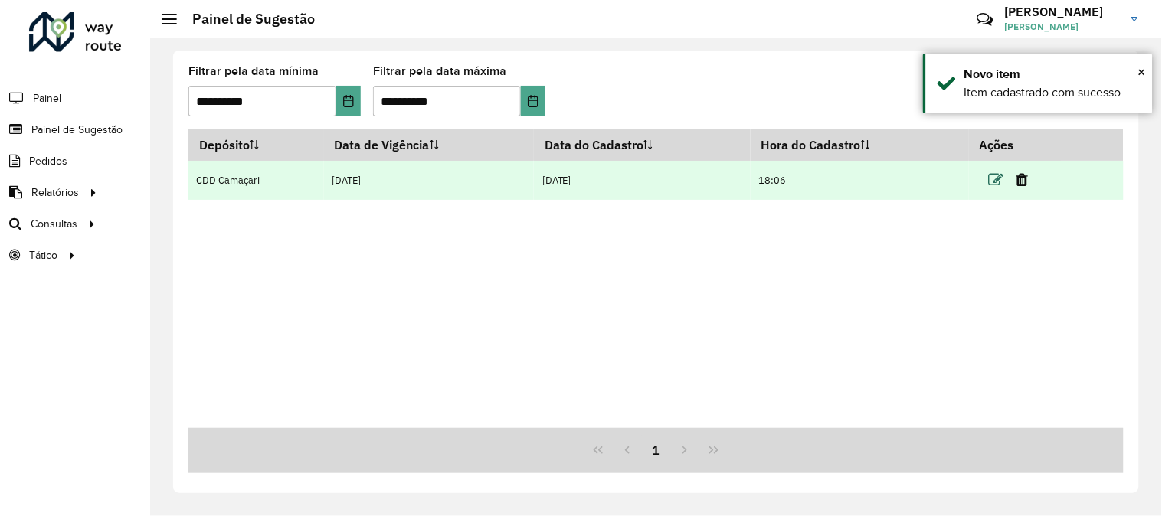
click at [998, 185] on icon at bounding box center [996, 179] width 15 height 15
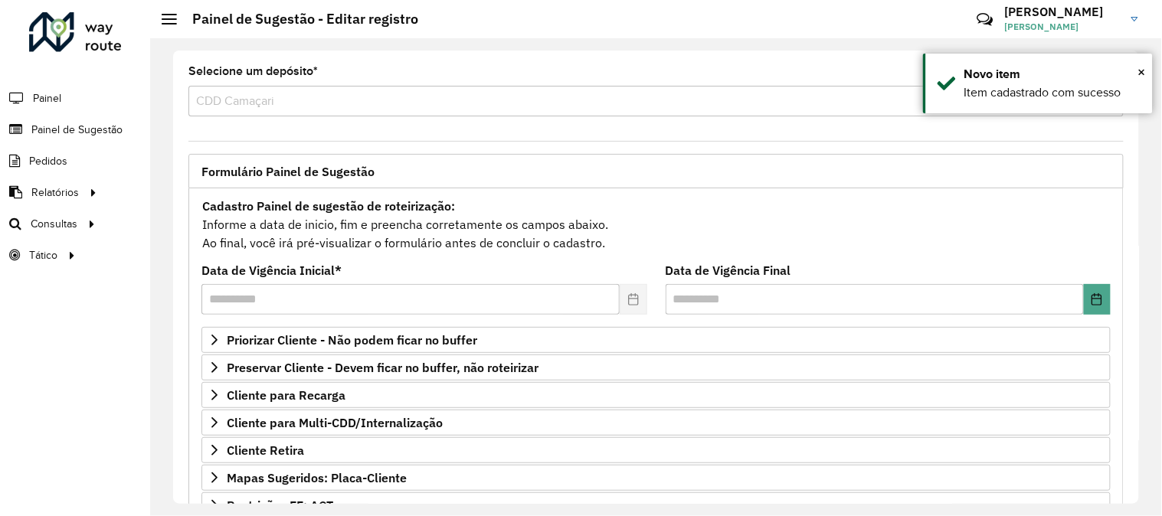
scroll to position [249, 0]
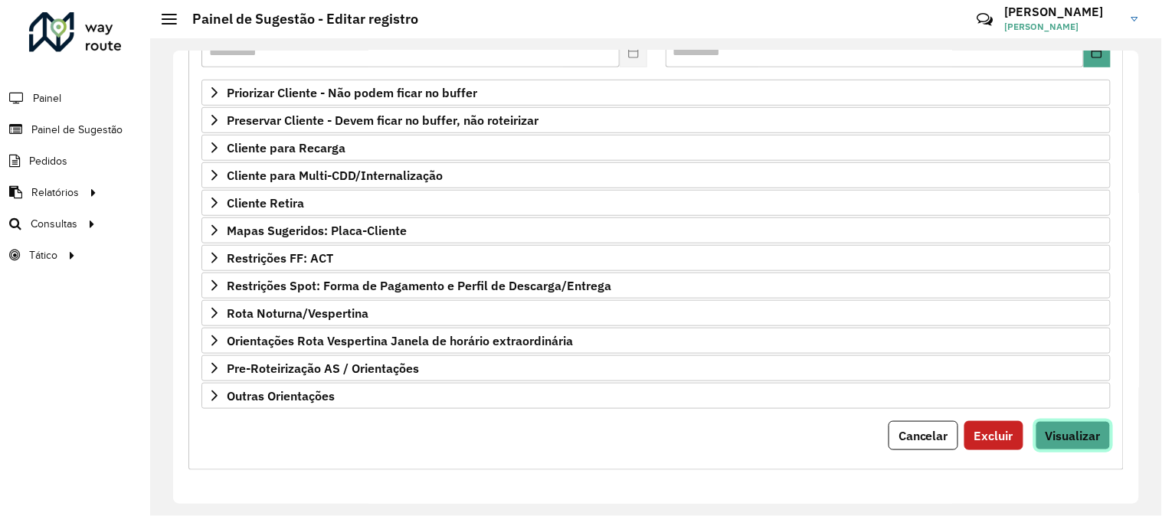
click at [1046, 438] on span "Visualizar" at bounding box center [1073, 435] width 55 height 15
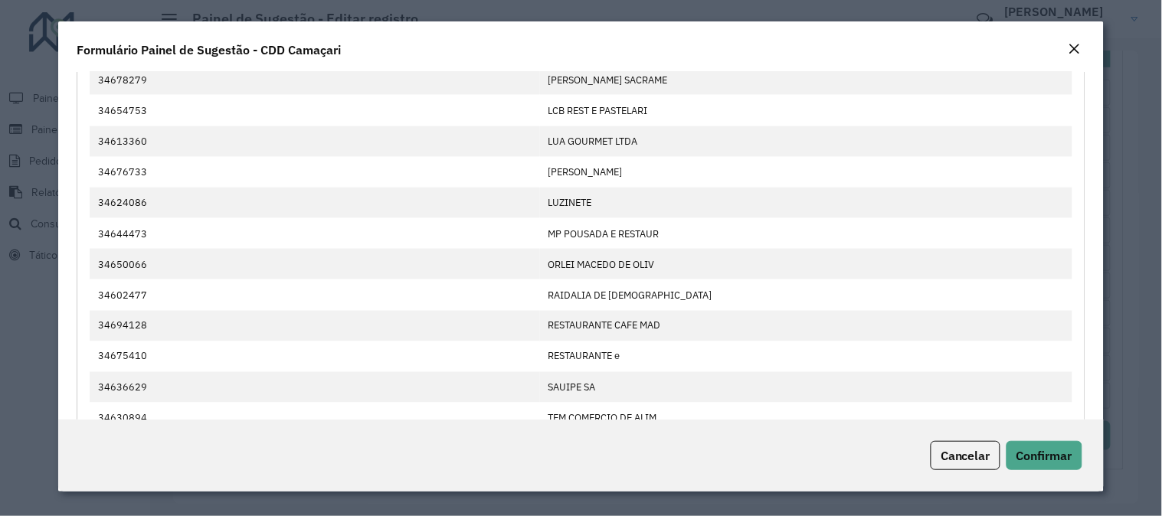
scroll to position [1106, 0]
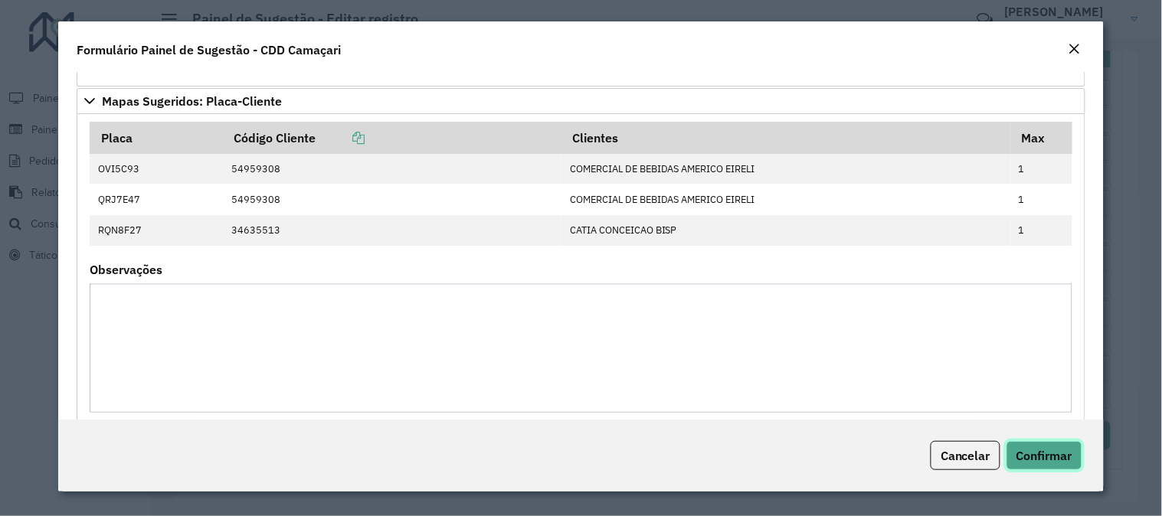
click at [1070, 451] on span "Confirmar" at bounding box center [1045, 455] width 56 height 15
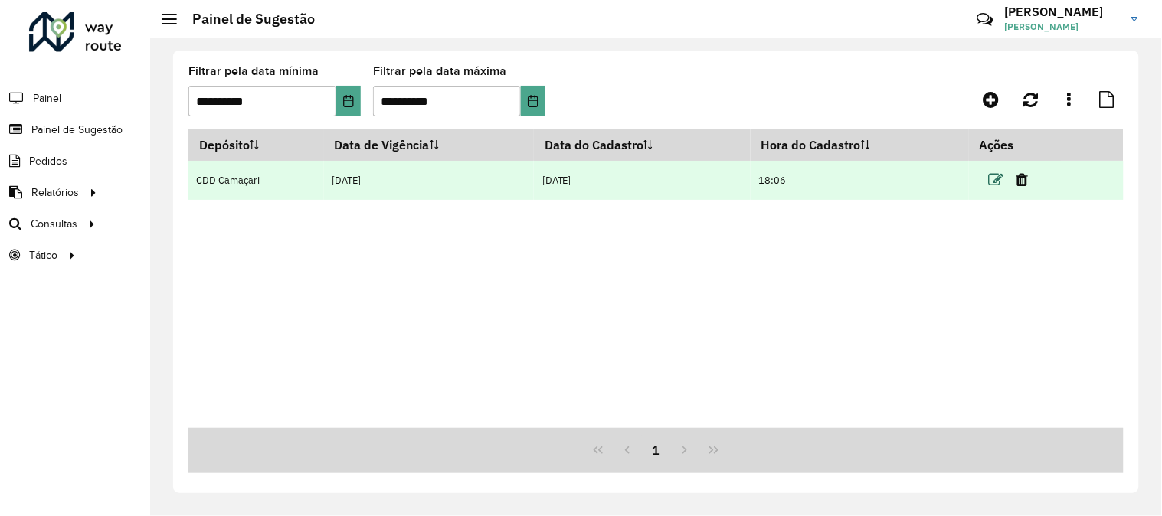
click at [994, 181] on icon at bounding box center [996, 179] width 15 height 15
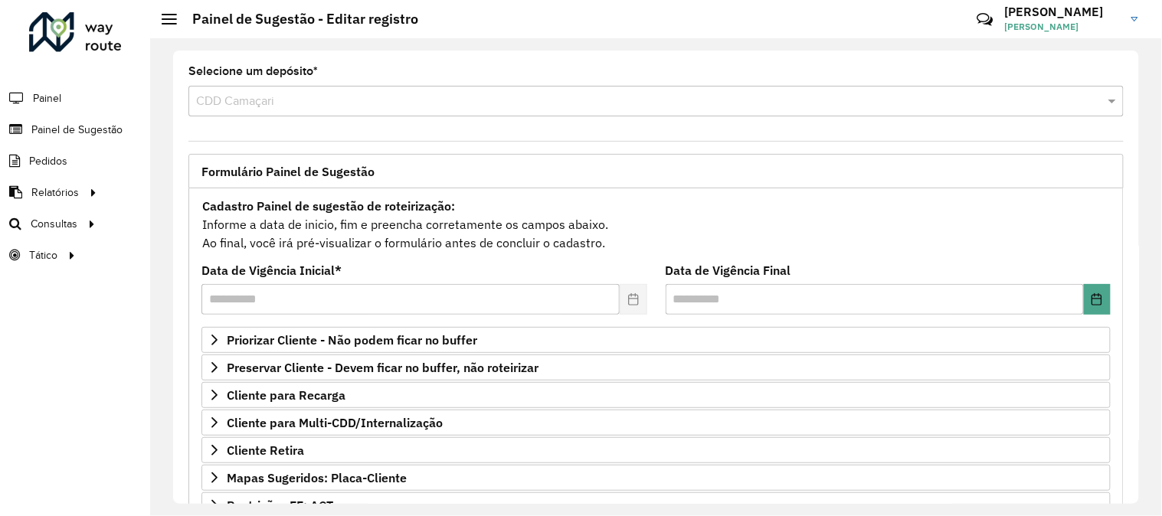
scroll to position [249, 0]
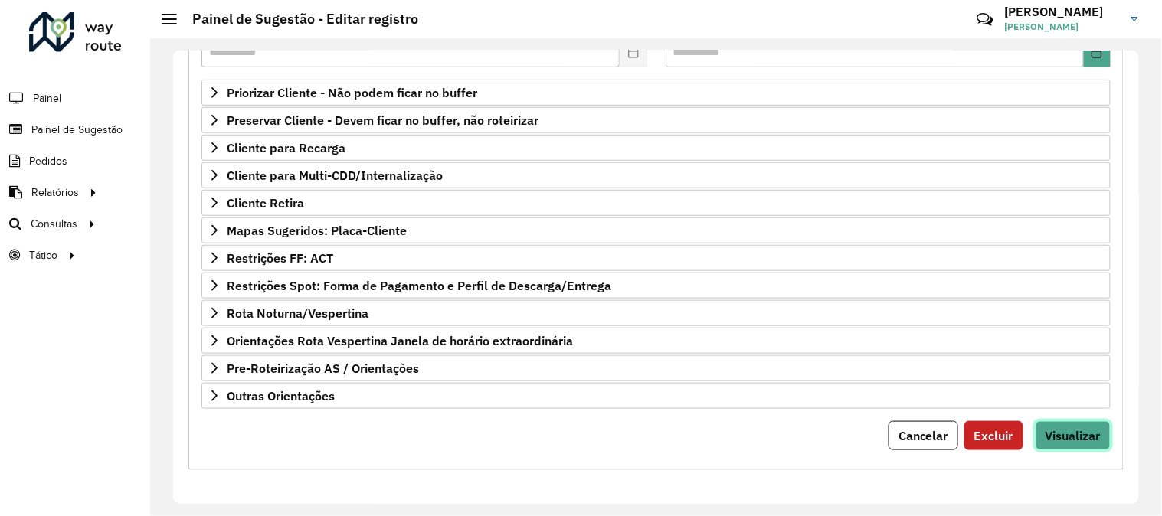
click at [1059, 431] on span "Visualizar" at bounding box center [1073, 435] width 55 height 15
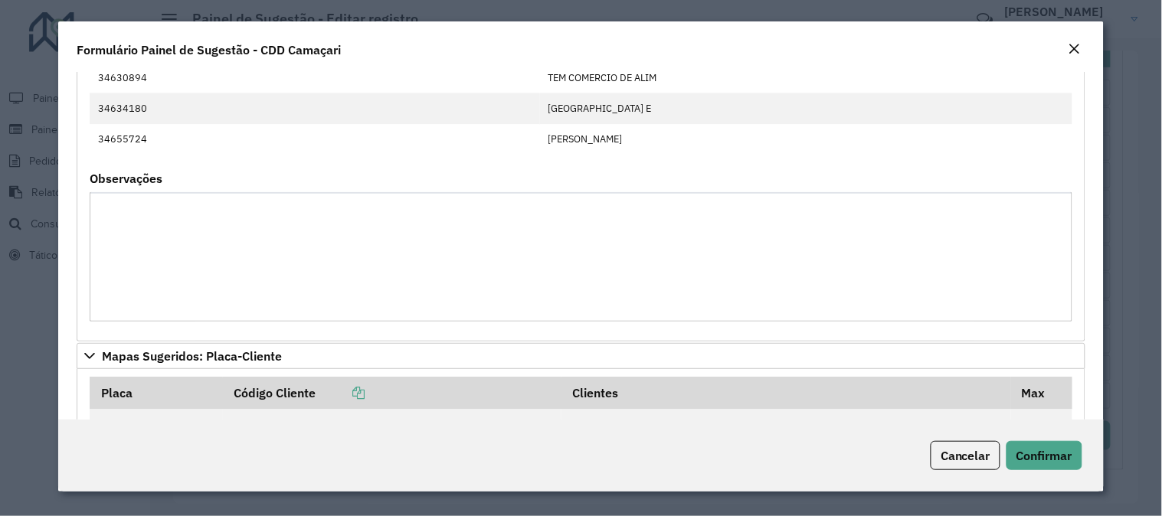
scroll to position [1021, 0]
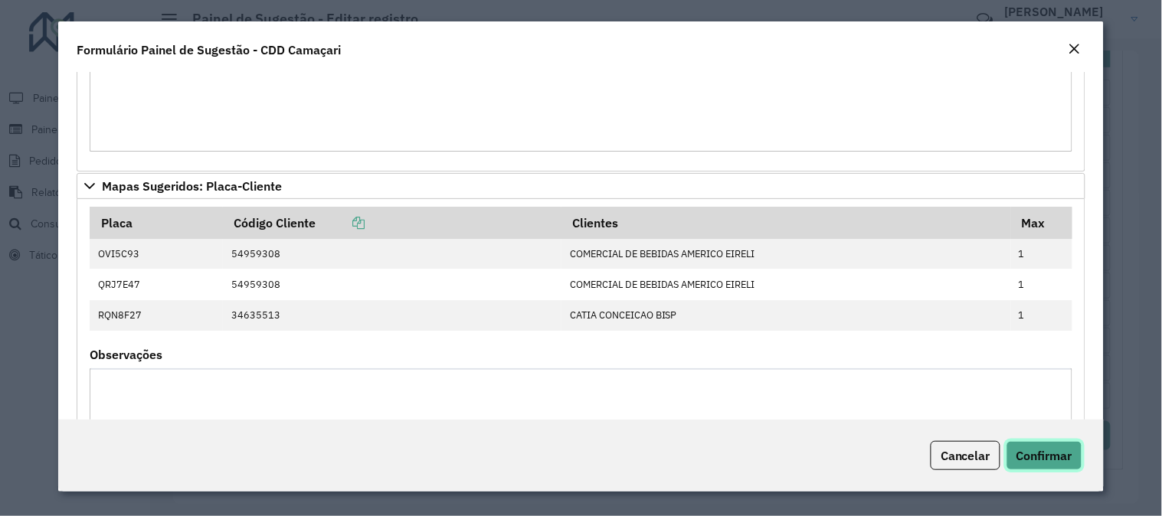
click at [1055, 458] on span "Confirmar" at bounding box center [1045, 455] width 56 height 15
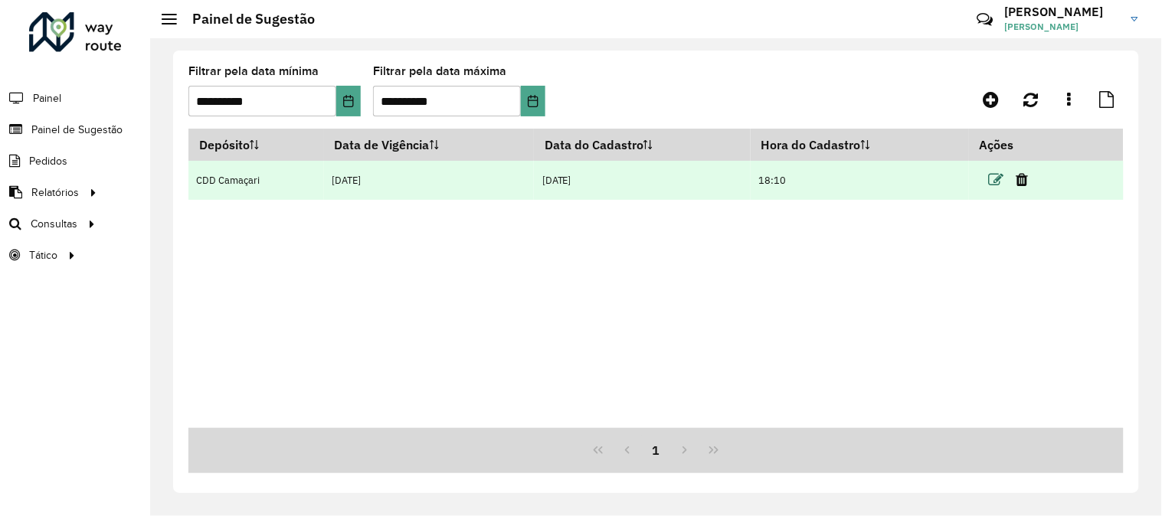
click at [992, 180] on icon at bounding box center [996, 179] width 15 height 15
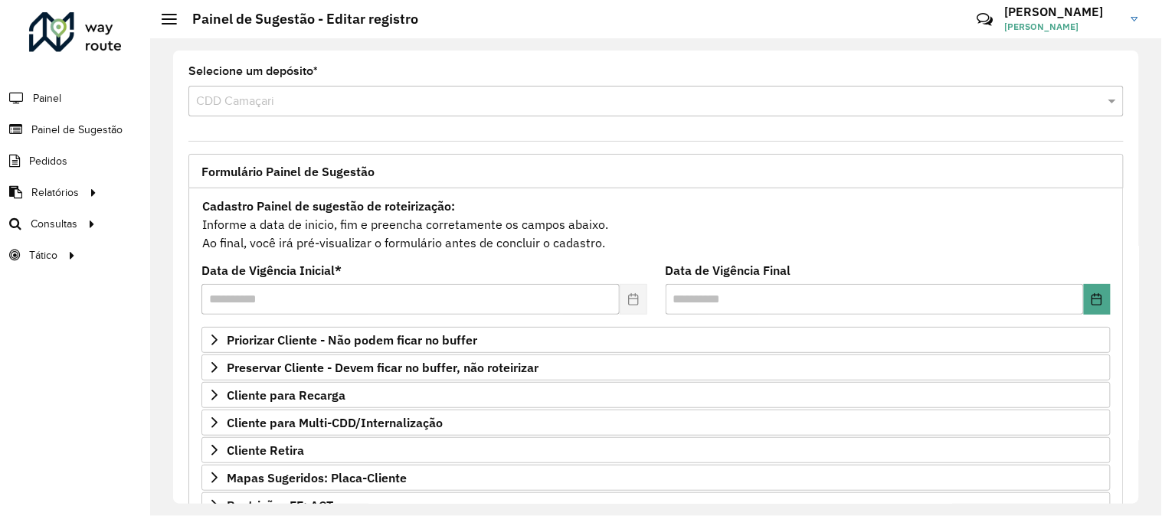
scroll to position [249, 0]
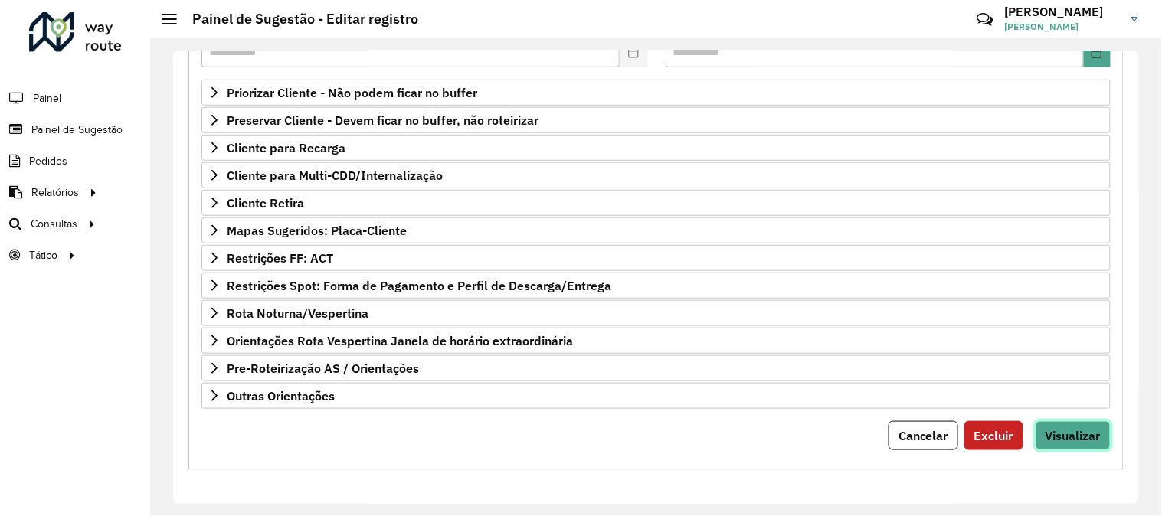
click at [1046, 439] on span "Visualizar" at bounding box center [1073, 435] width 55 height 15
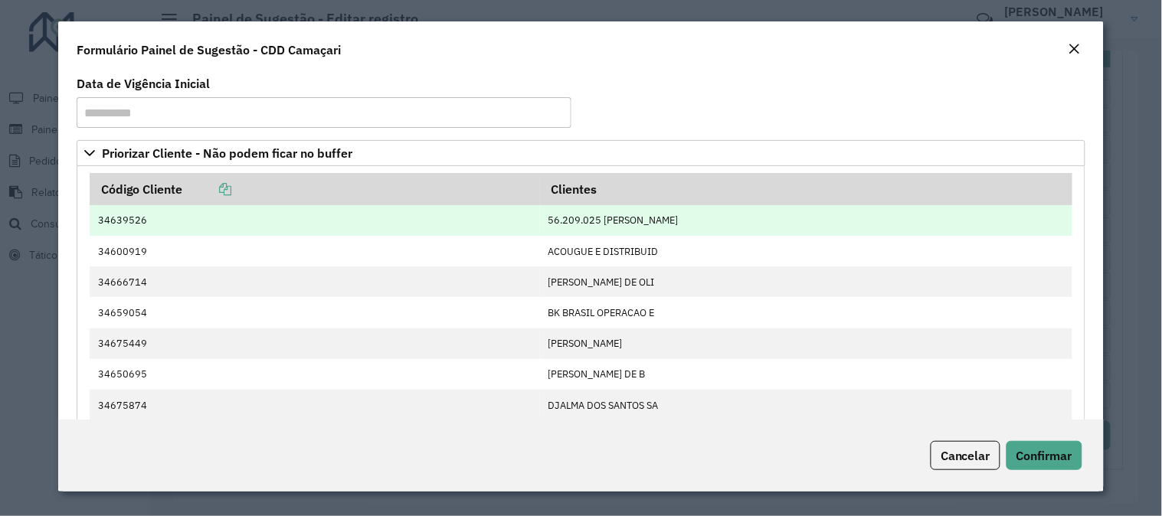
scroll to position [1070, 0]
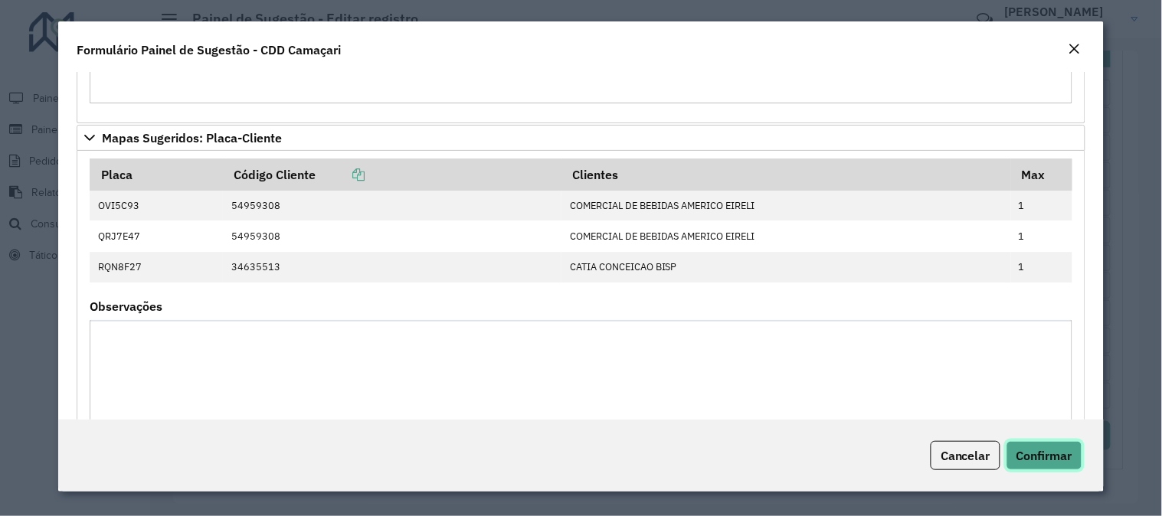
click at [1043, 468] on button "Confirmar" at bounding box center [1045, 455] width 76 height 29
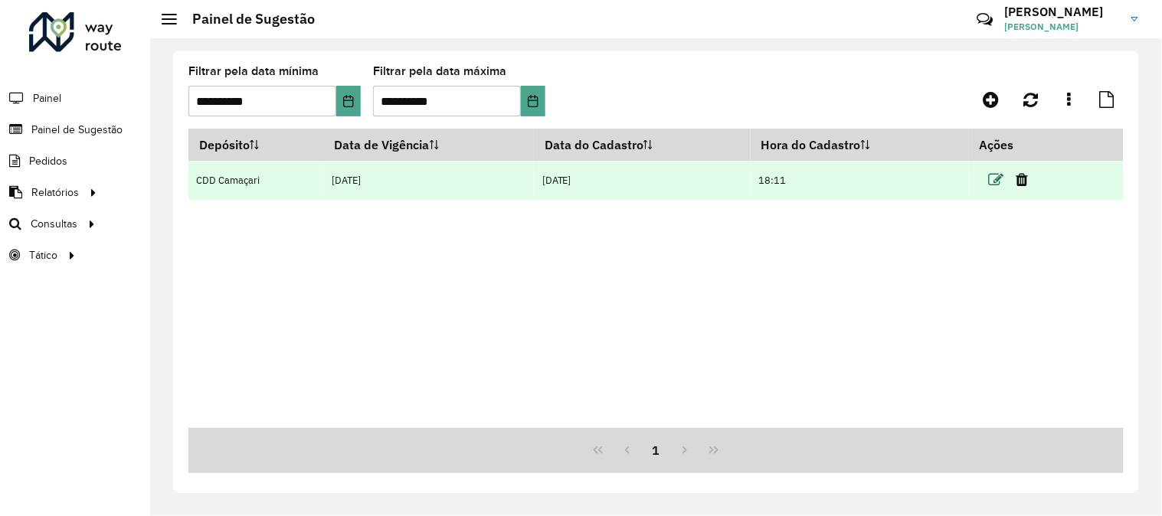
click at [997, 177] on icon at bounding box center [996, 179] width 15 height 15
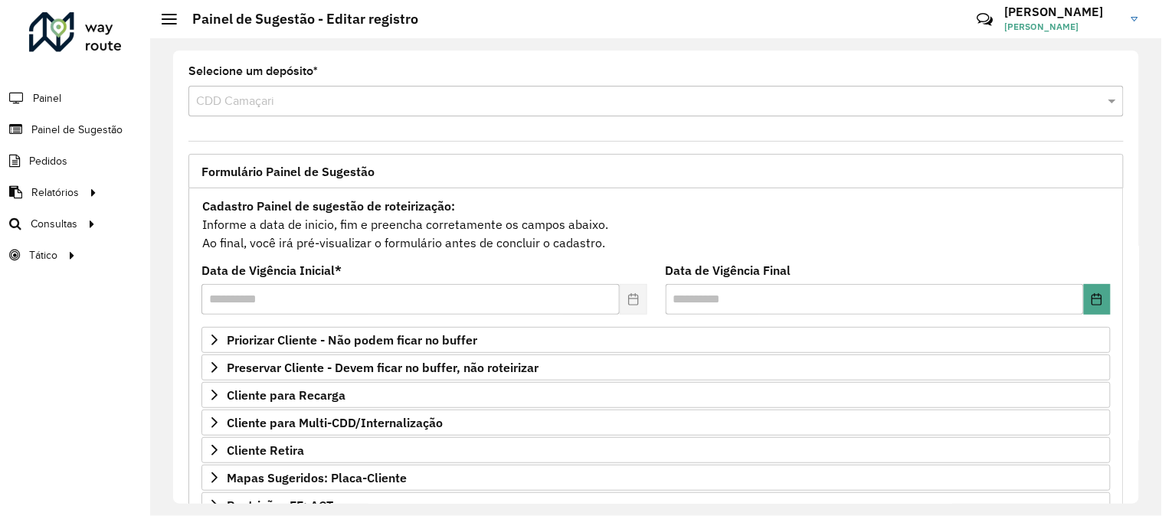
scroll to position [249, 0]
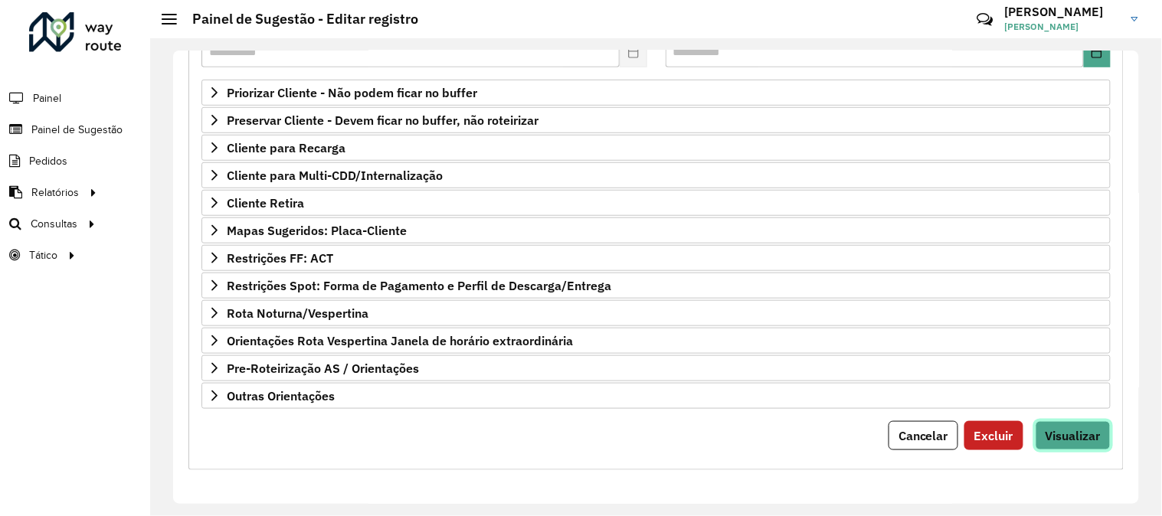
click at [1053, 428] on span "Visualizar" at bounding box center [1073, 435] width 55 height 15
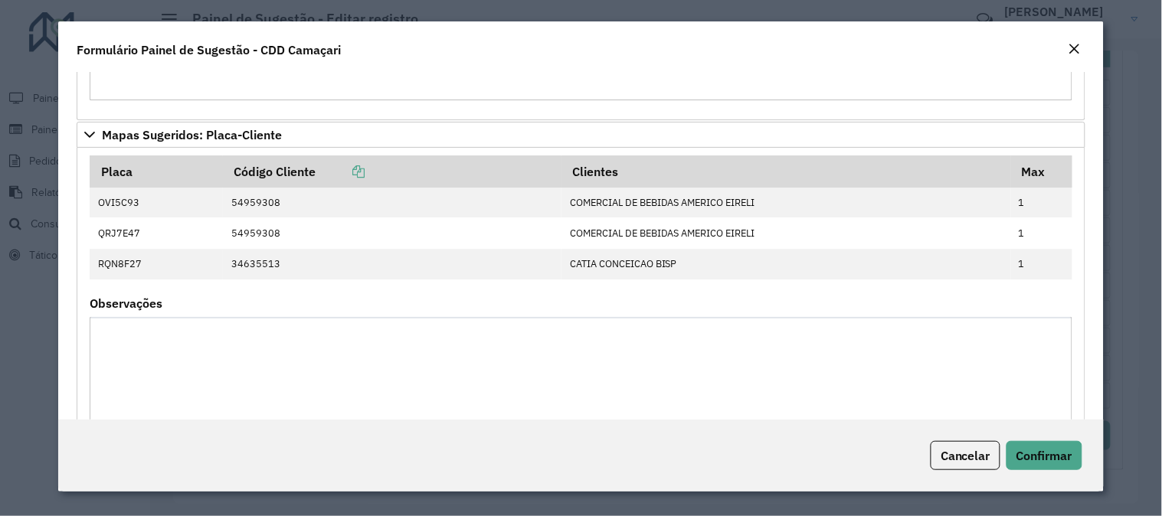
scroll to position [1096, 0]
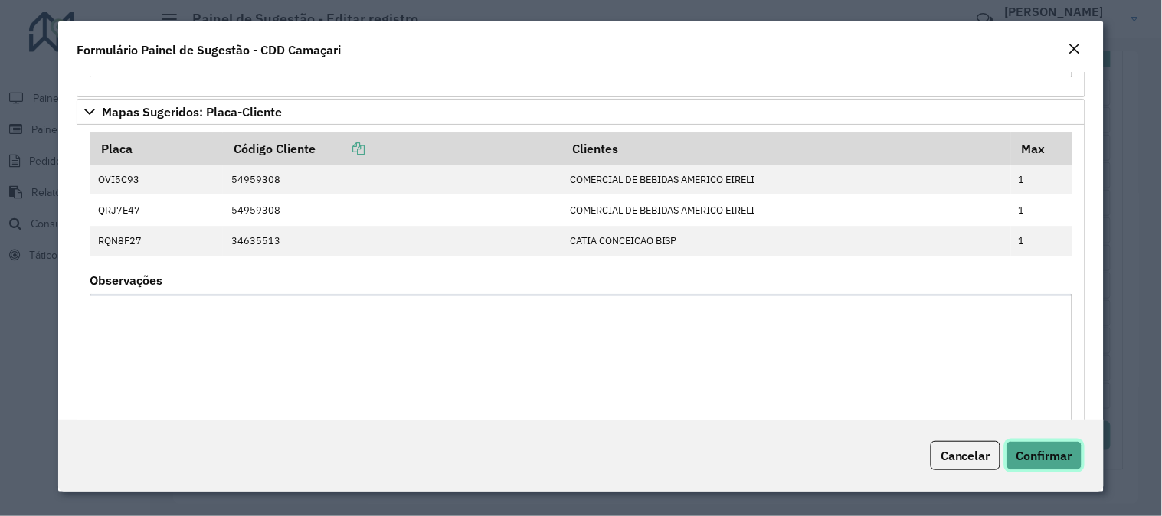
click at [1033, 449] on span "Confirmar" at bounding box center [1045, 455] width 56 height 15
